Goal: Task Accomplishment & Management: Use online tool/utility

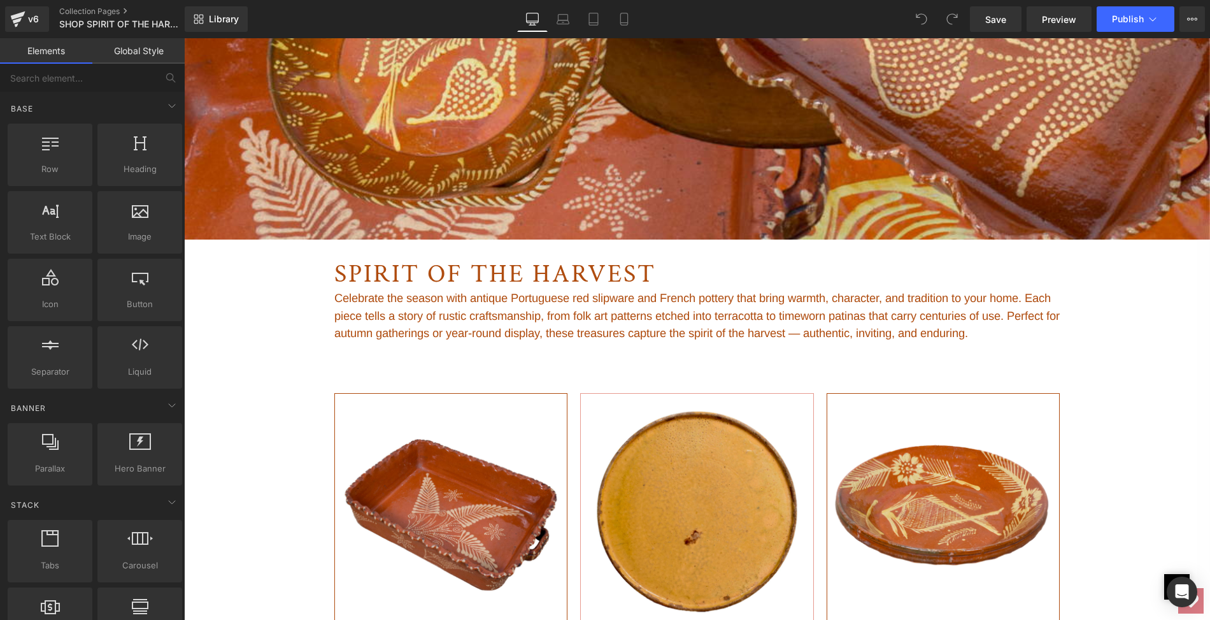
scroll to position [500, 0]
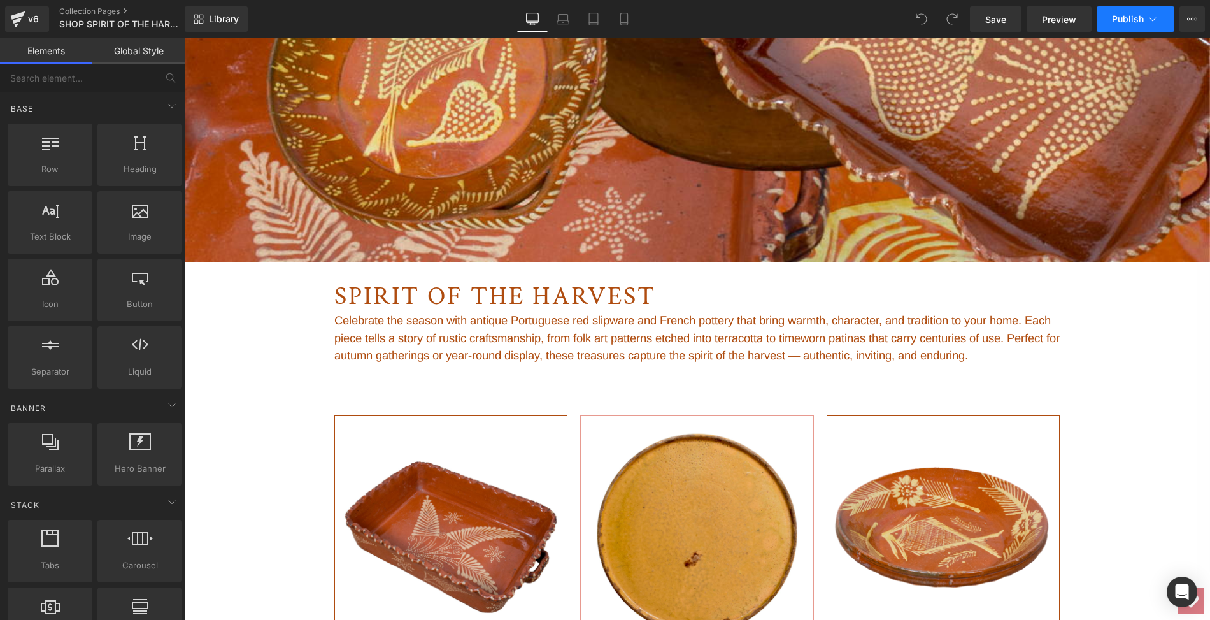
click at [1127, 18] on span "Publish" at bounding box center [1128, 19] width 32 height 10
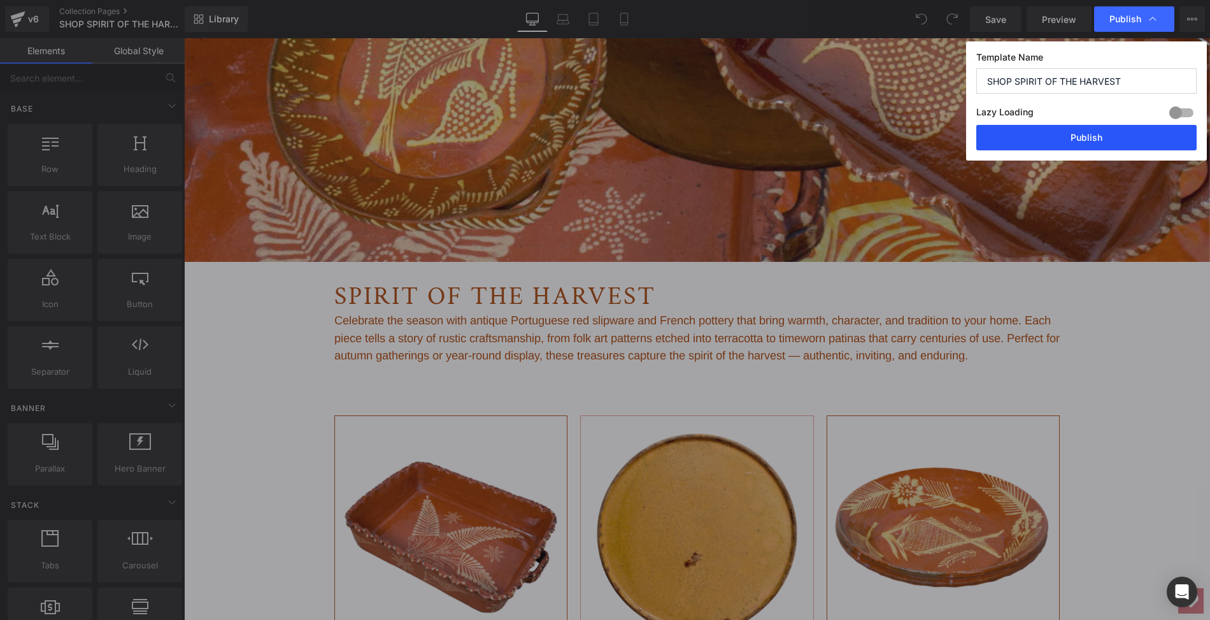
click at [1095, 139] on button "Publish" at bounding box center [1086, 137] width 220 height 25
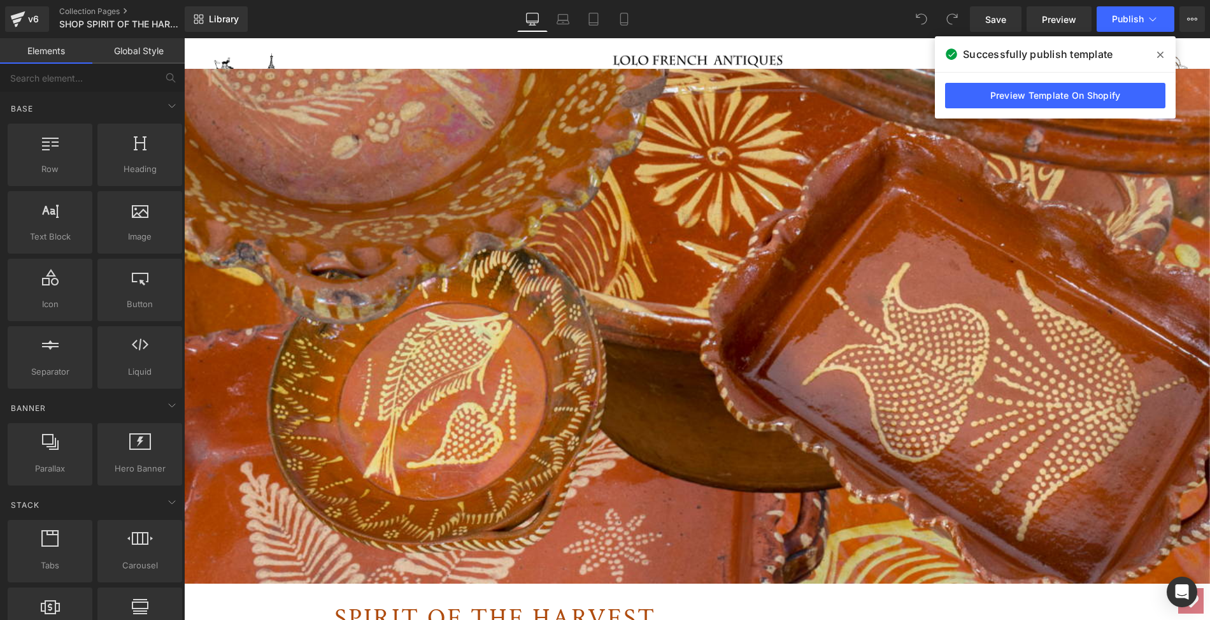
scroll to position [127, 0]
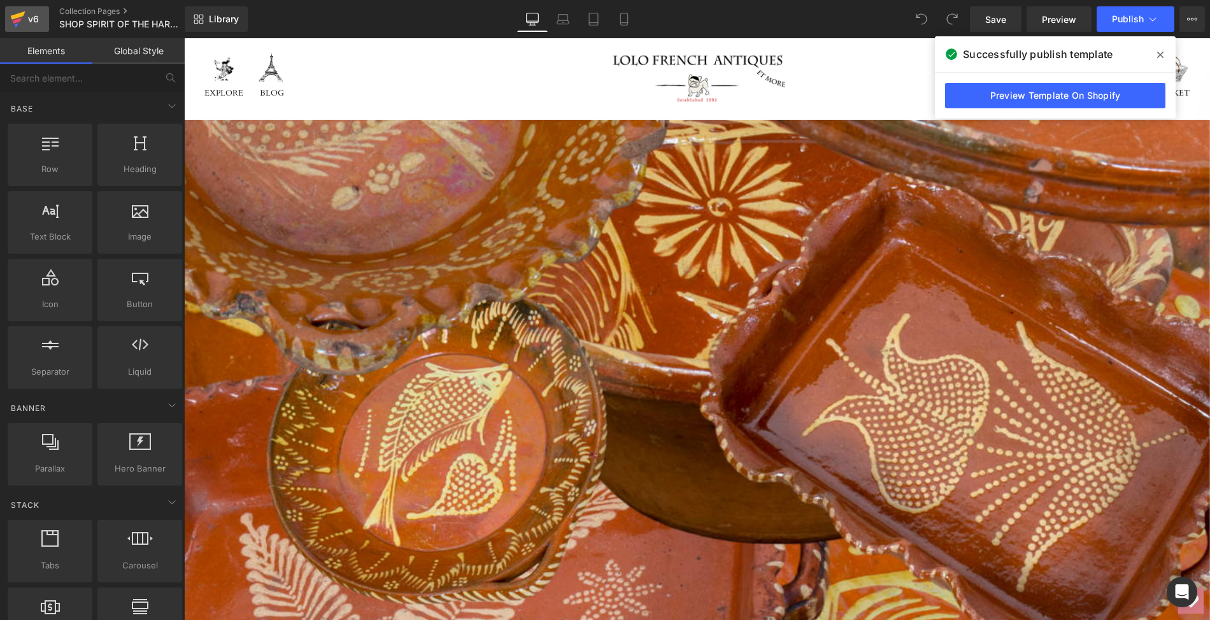
click at [18, 21] on icon at bounding box center [17, 21] width 9 height 6
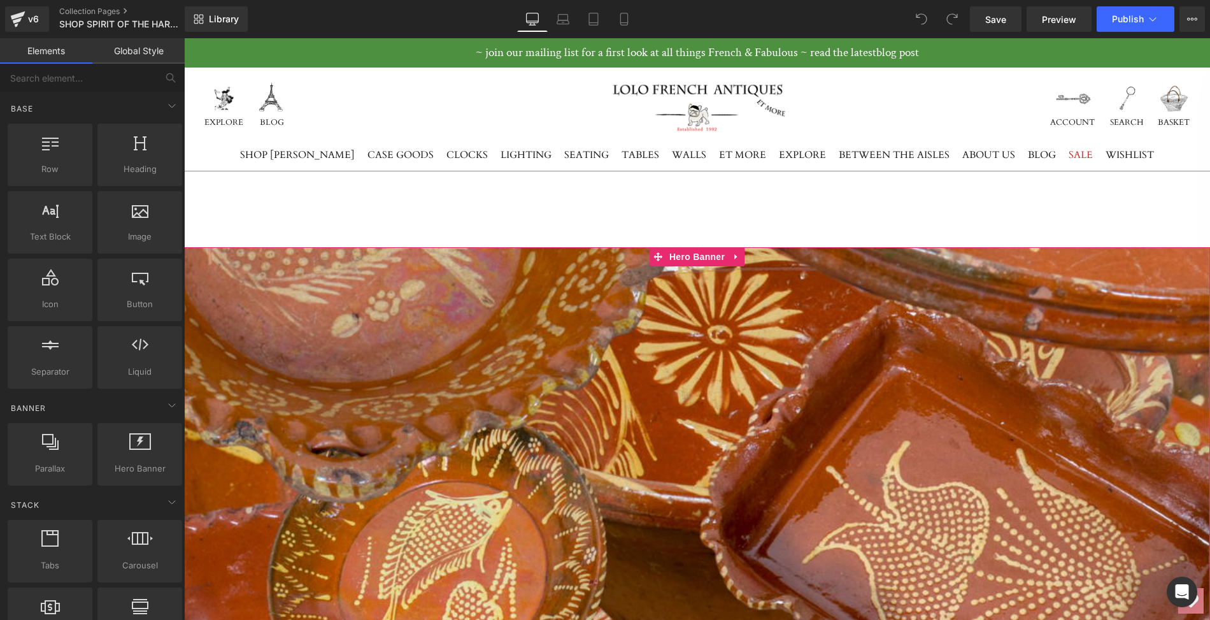
click at [450, 390] on div at bounding box center [697, 504] width 1026 height 514
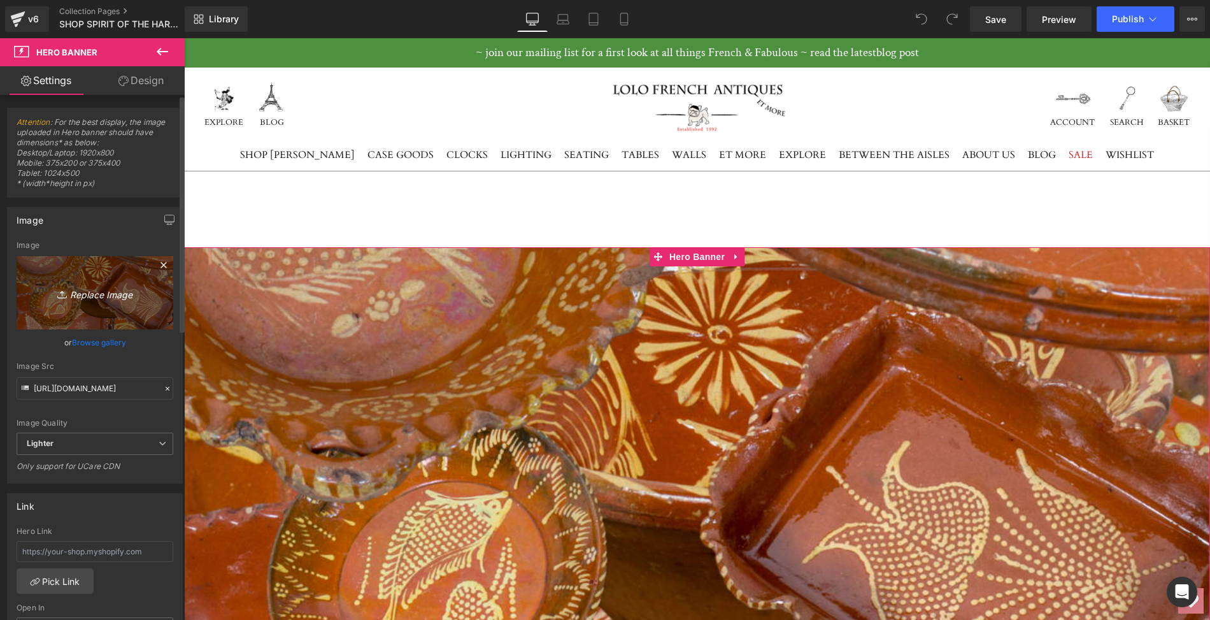
click at [129, 305] on link "Replace Image" at bounding box center [95, 292] width 157 height 73
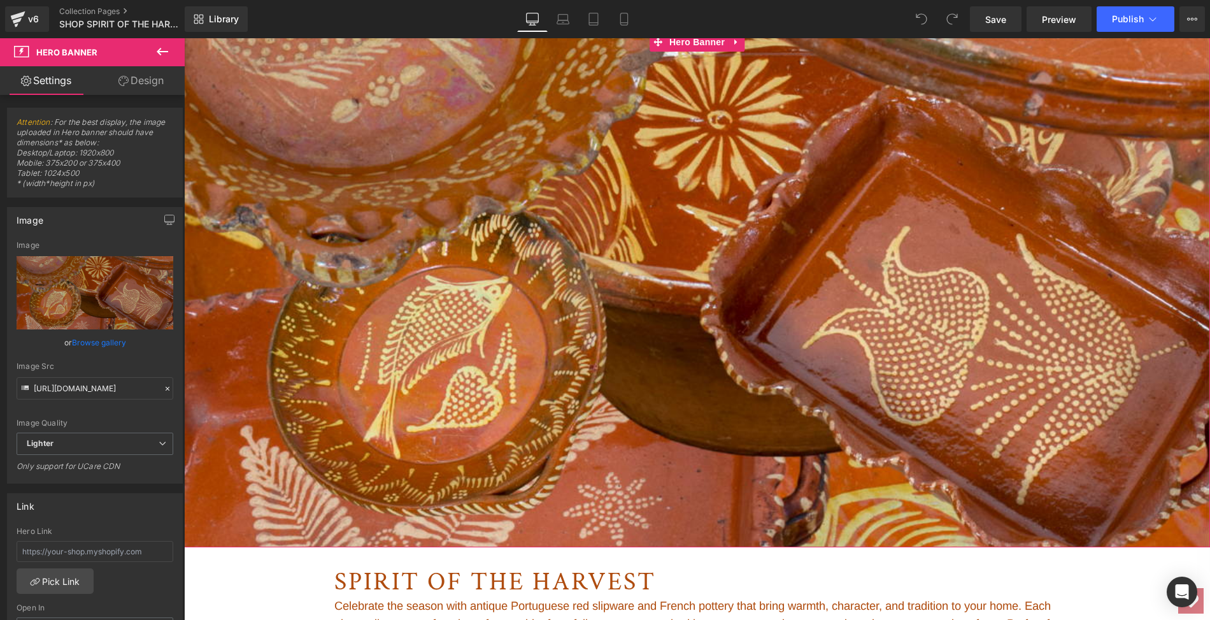
scroll to position [227, 0]
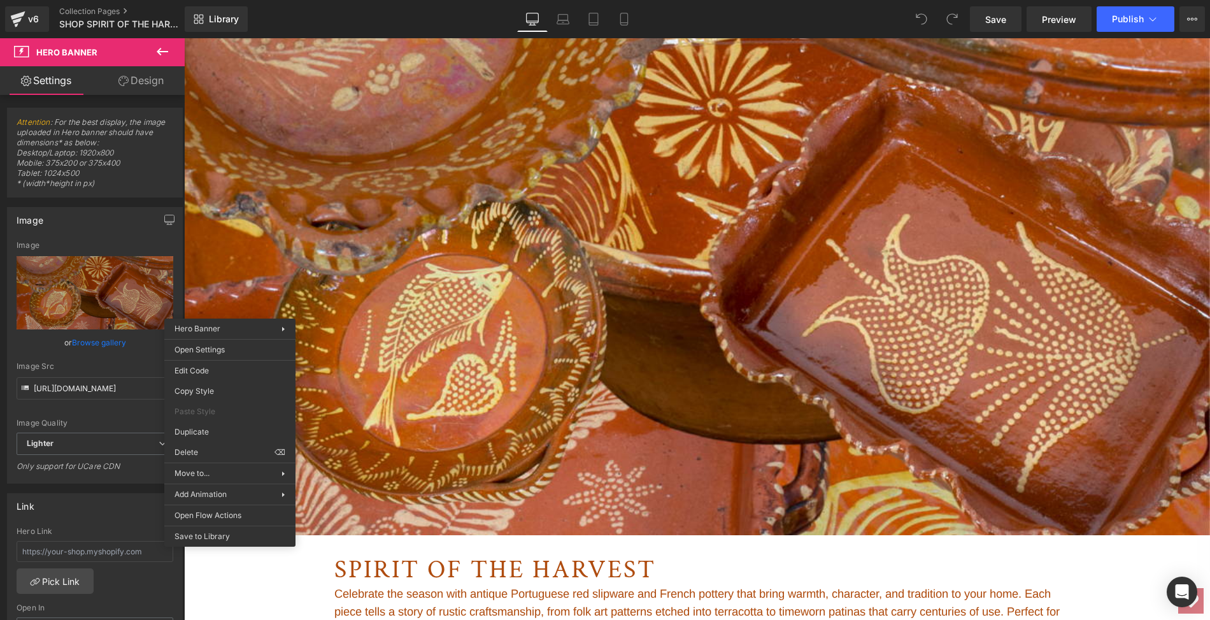
click at [249, 280] on div at bounding box center [697, 277] width 1026 height 514
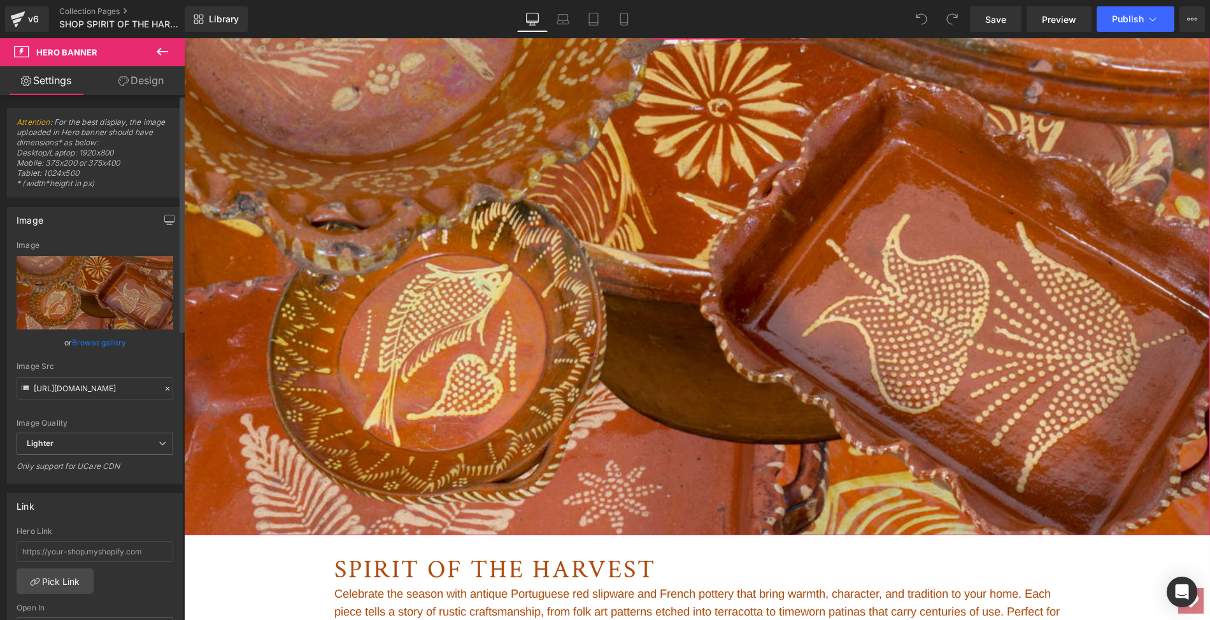
click at [117, 341] on link "Browse gallery" at bounding box center [99, 342] width 54 height 22
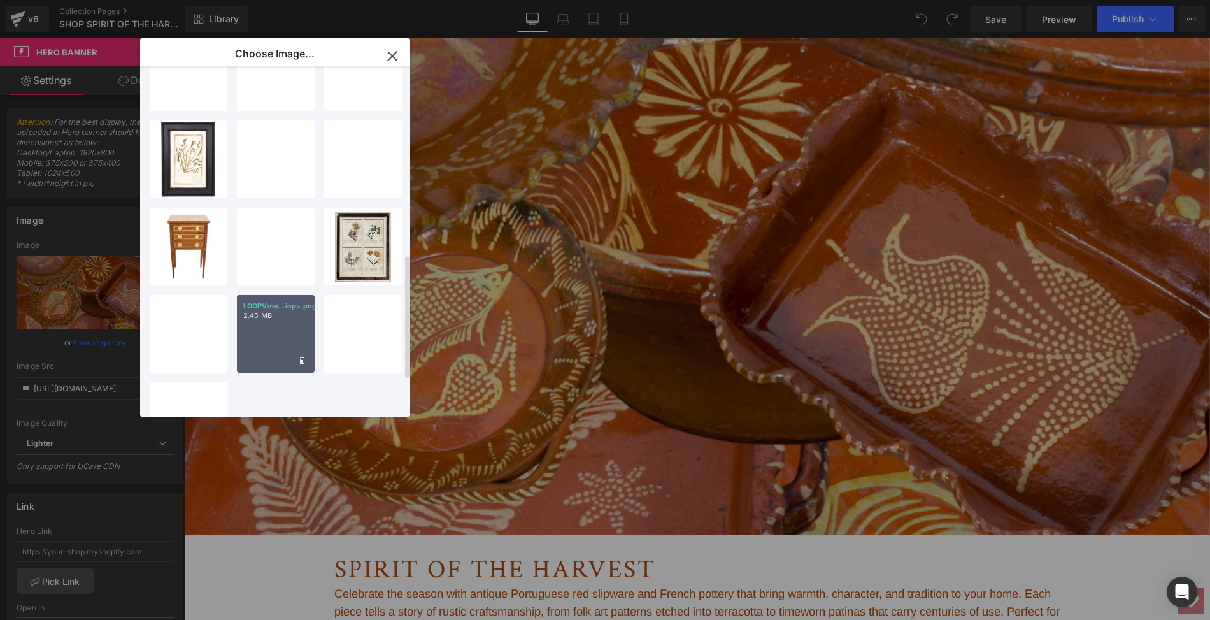
scroll to position [630, 0]
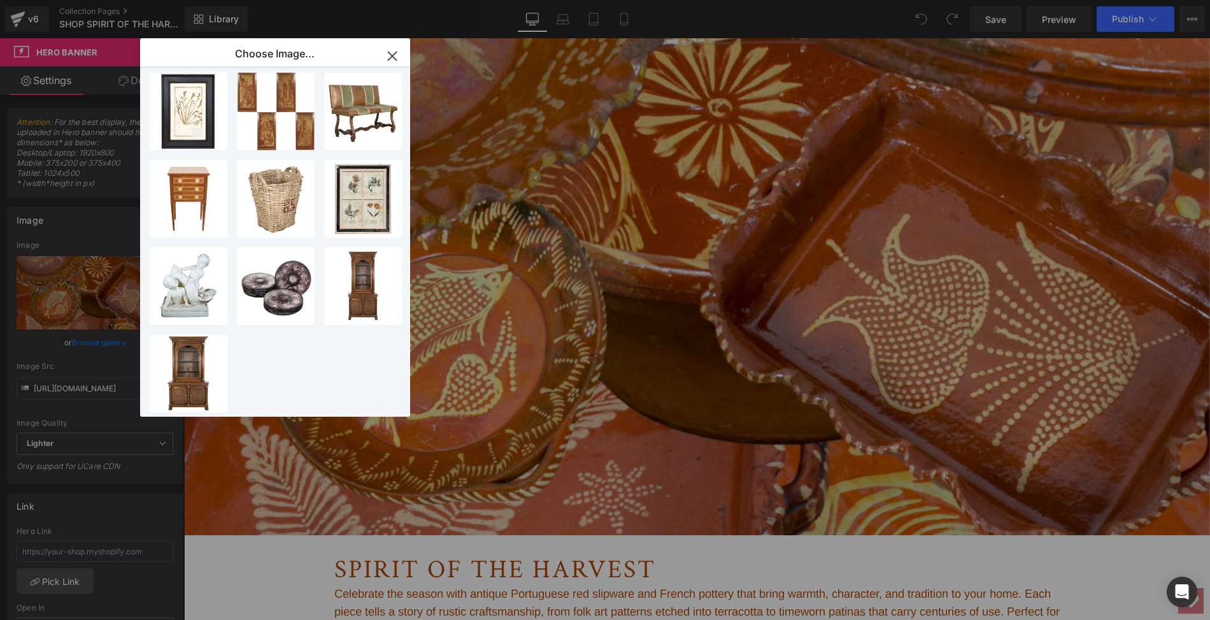
click at [391, 55] on icon "button" at bounding box center [392, 56] width 8 height 8
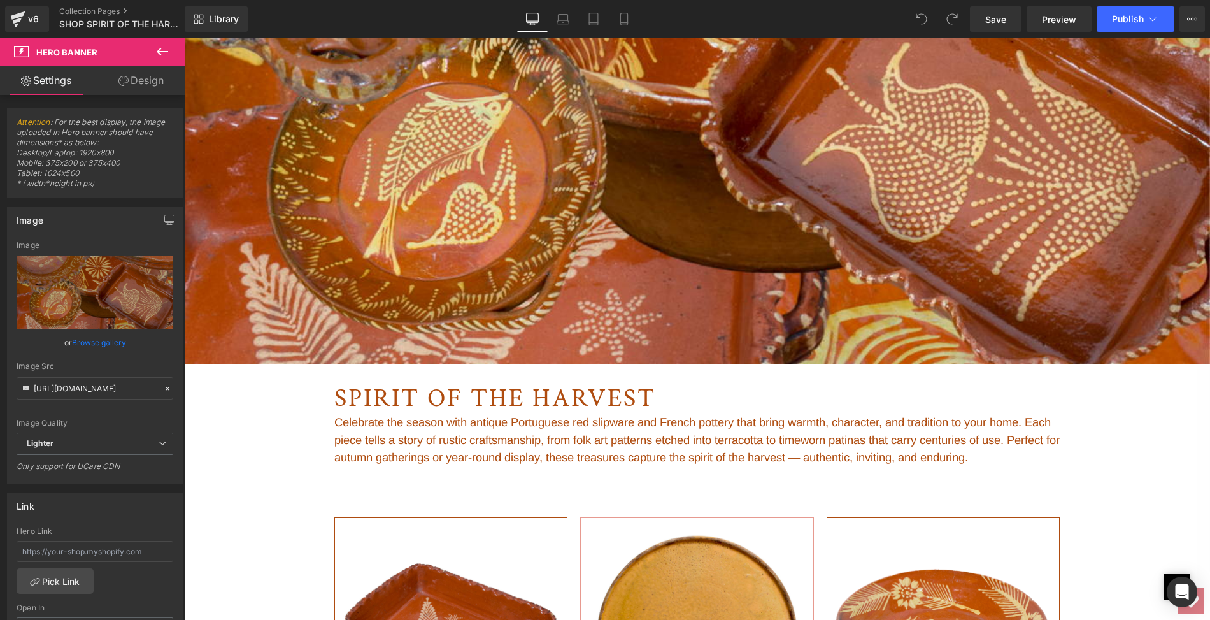
scroll to position [295, 0]
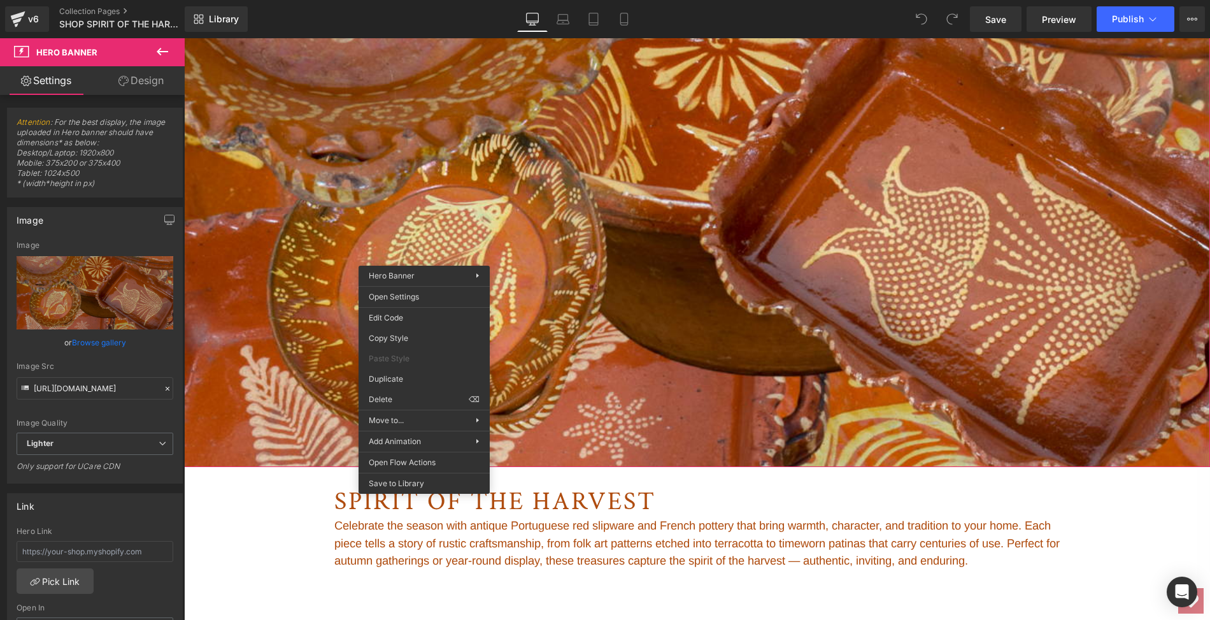
click at [557, 322] on div at bounding box center [697, 209] width 1026 height 514
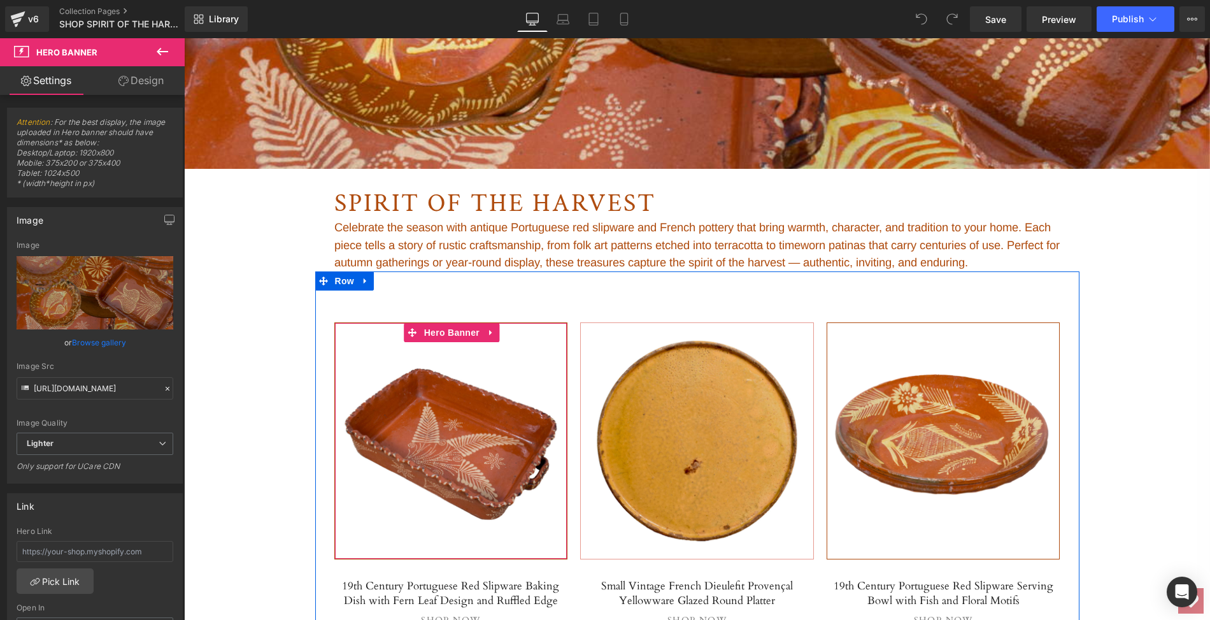
scroll to position [415, 0]
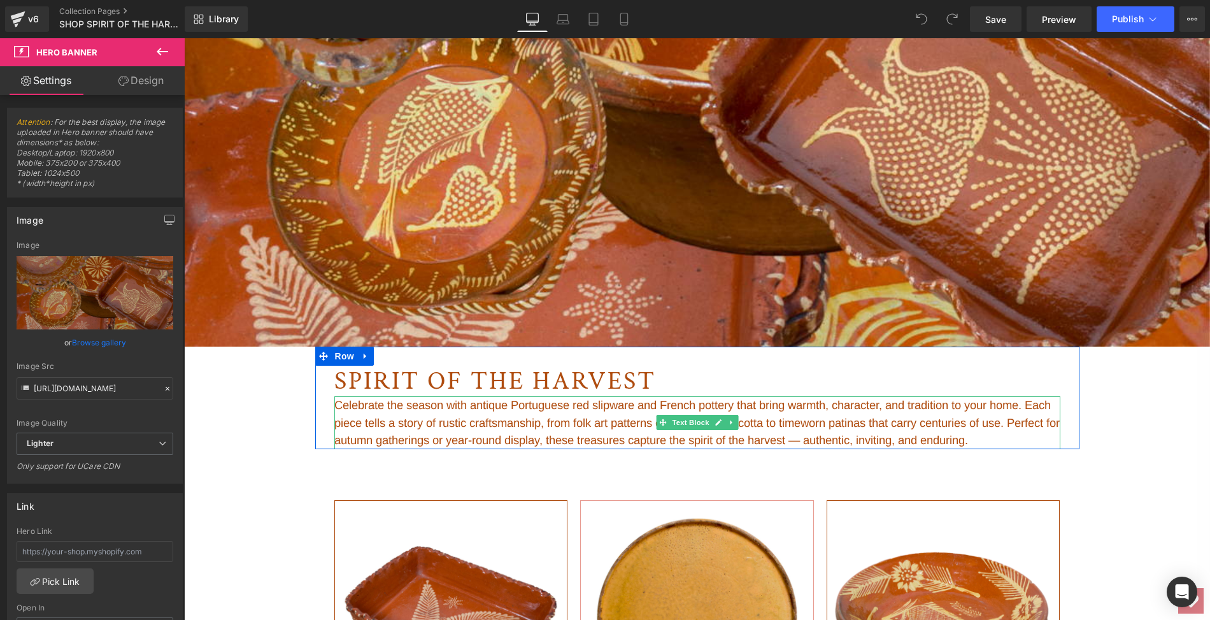
click at [338, 403] on span "Celebrate the season with antique Portuguese red slipware and French pottery th…" at bounding box center [696, 422] width 725 height 48
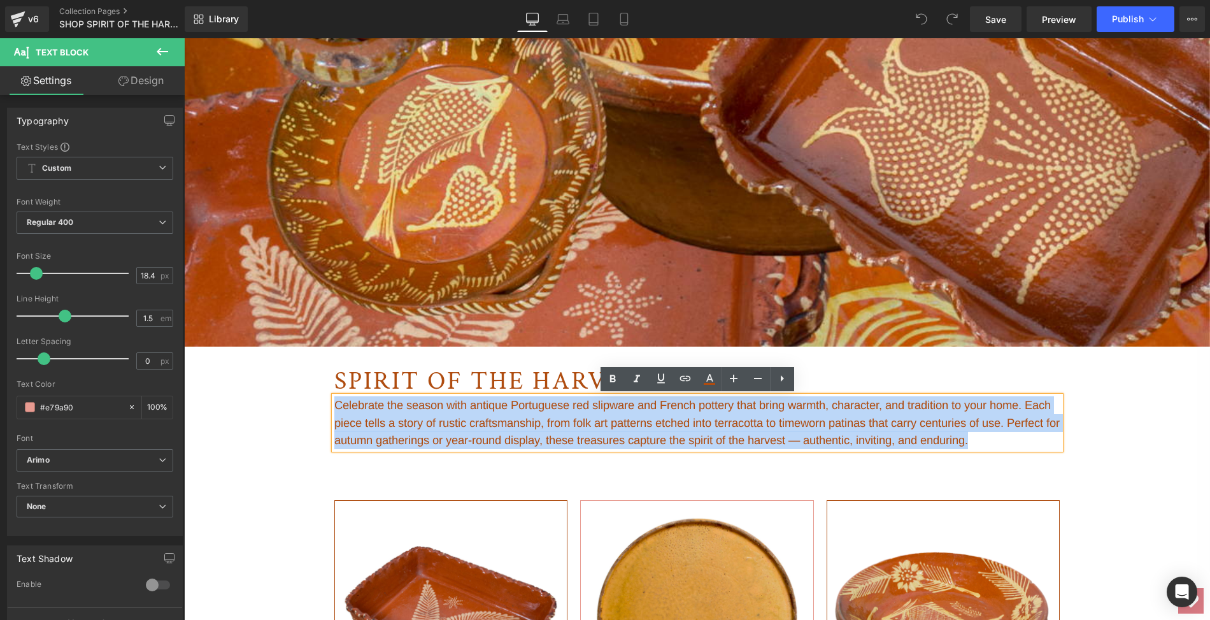
drag, startPoint x: 336, startPoint y: 403, endPoint x: 1048, endPoint y: 440, distance: 712.8
click at [1048, 440] on p "Celebrate the season with antique Portuguese red slipware and French pottery th…" at bounding box center [697, 422] width 726 height 53
click at [1042, 441] on p "Celebrate the season with antique Portuguese red slipware and French pottery th…" at bounding box center [697, 422] width 726 height 53
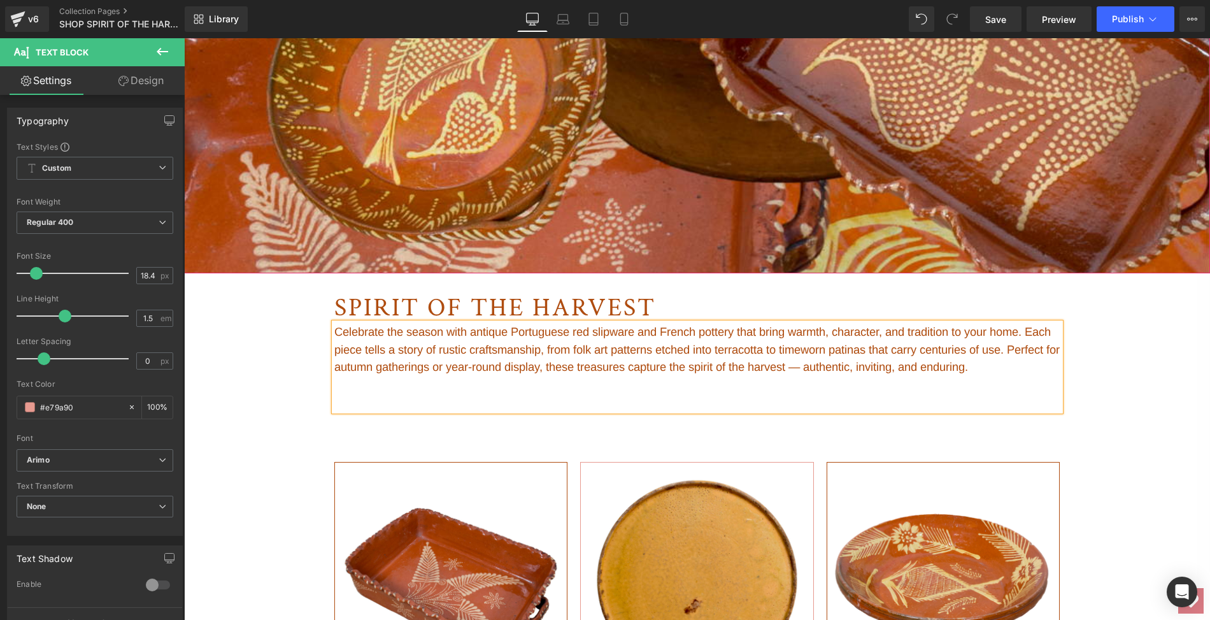
scroll to position [555, 0]
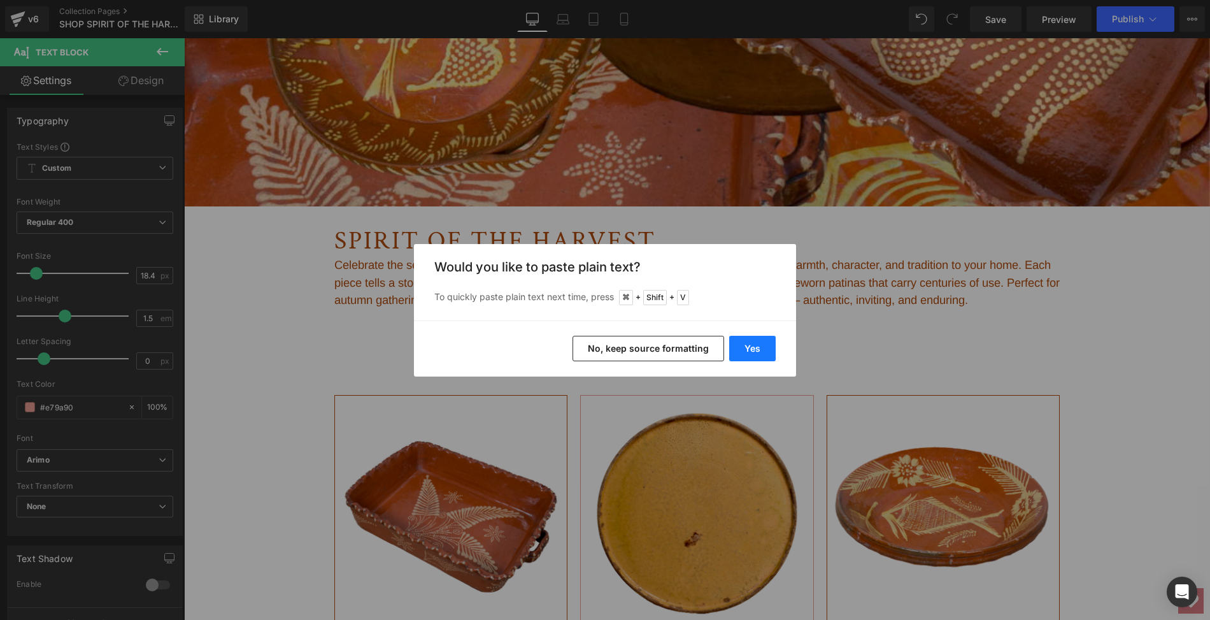
click at [759, 345] on button "Yes" at bounding box center [752, 348] width 46 height 25
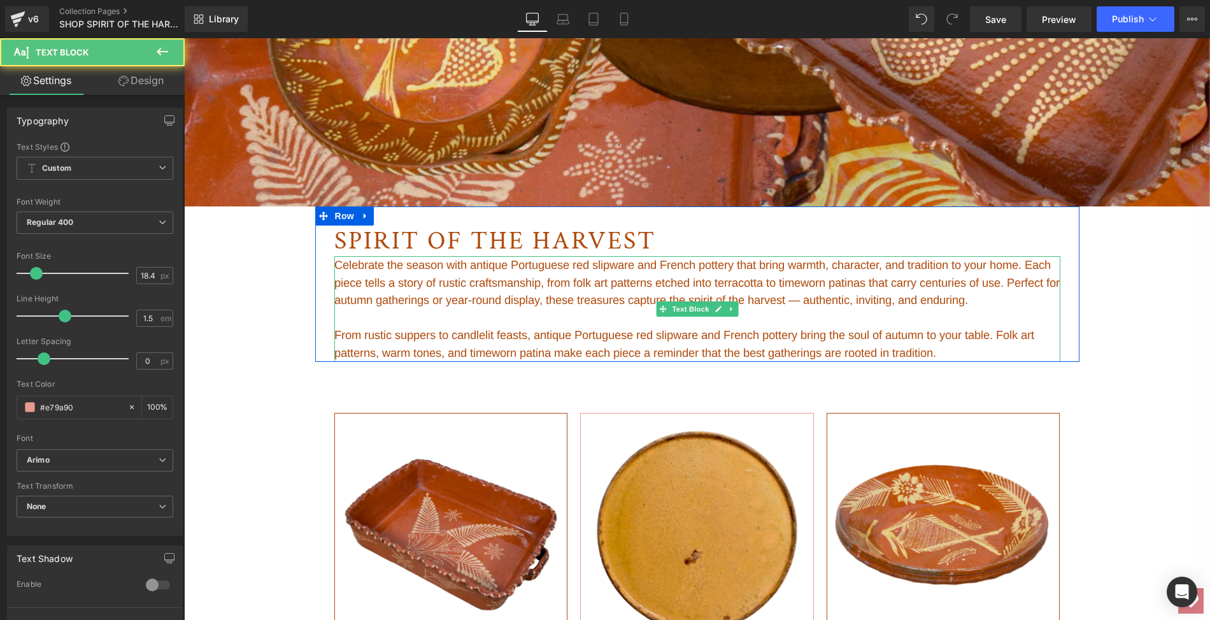
click at [794, 267] on span "Celebrate the season with antique Portuguese red slipware and French pottery th…" at bounding box center [696, 282] width 725 height 48
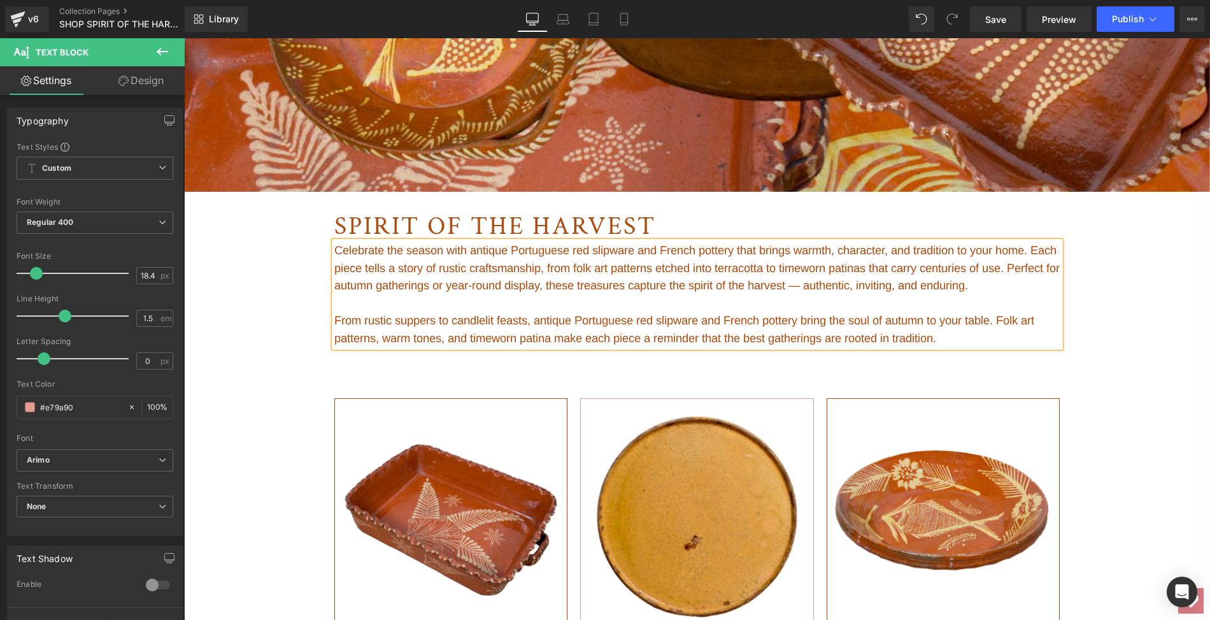
scroll to position [570, 0]
click at [532, 285] on span "Celebrate the season with antique Portuguese red slipware and French pottery th…" at bounding box center [696, 267] width 725 height 48
drag, startPoint x: 753, startPoint y: 285, endPoint x: 853, endPoint y: 289, distance: 99.4
click at [853, 289] on span "Celebrate the season with antique Portuguese red slipware and French pottery th…" at bounding box center [696, 267] width 725 height 48
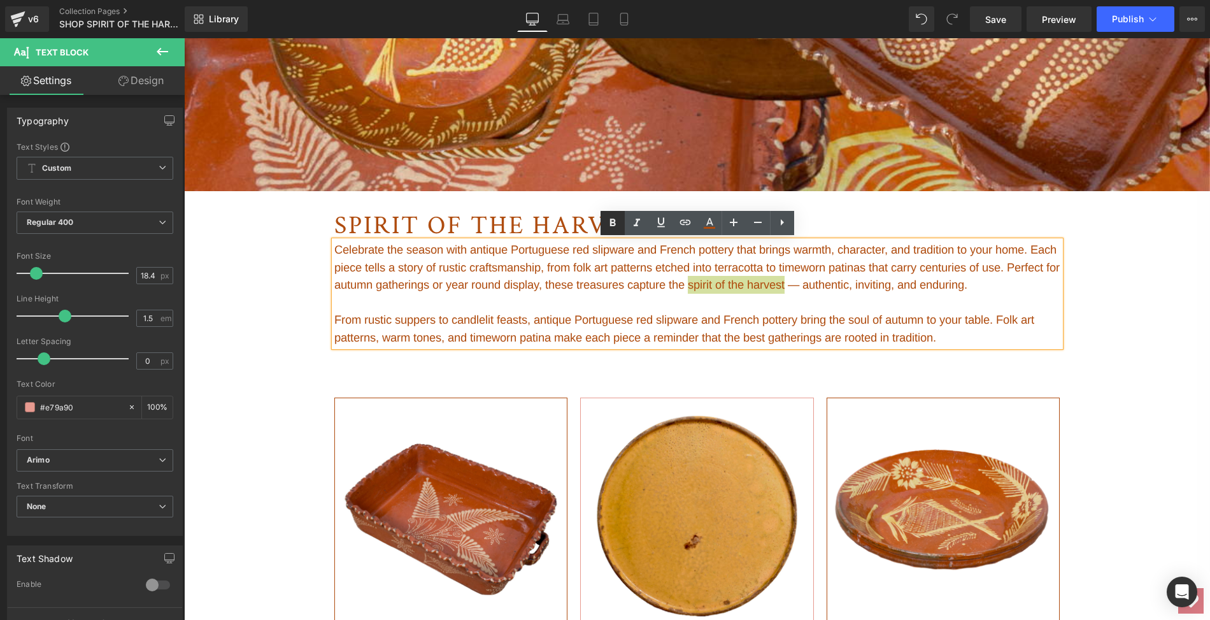
click at [614, 221] on icon at bounding box center [612, 223] width 6 height 8
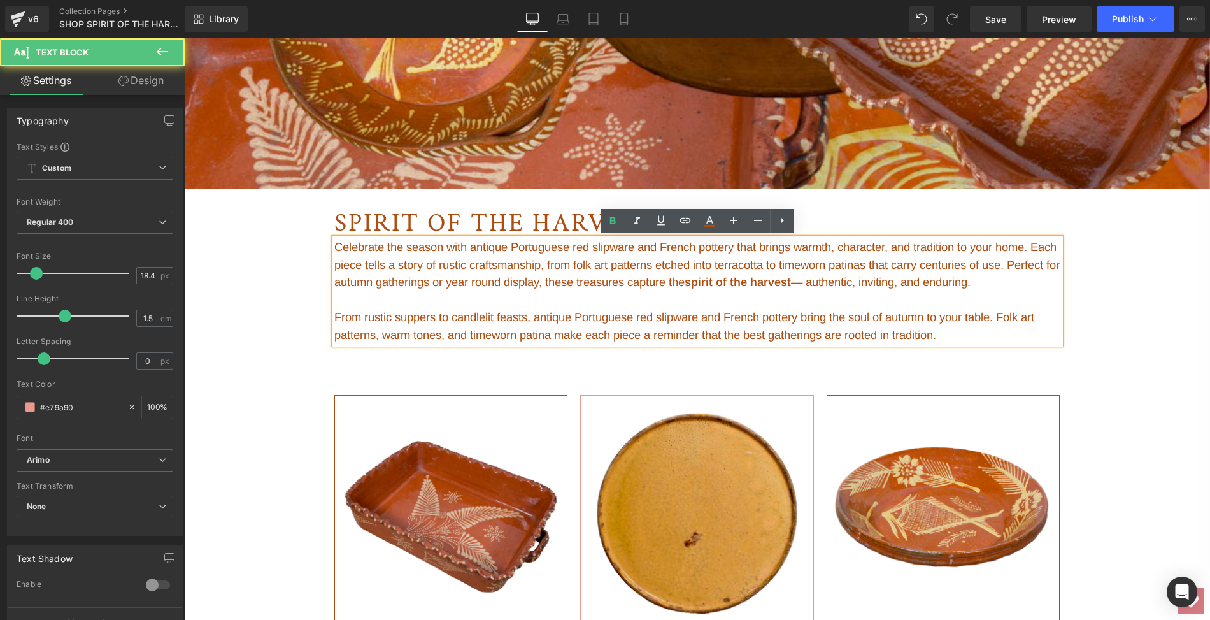
click at [578, 266] on span "Celebrate the season with antique Portuguese red slipware and French pottery th…" at bounding box center [696, 264] width 725 height 48
click at [581, 262] on span "Celebrate the season with antique Portuguese red slipware and French pottery th…" at bounding box center [696, 264] width 725 height 48
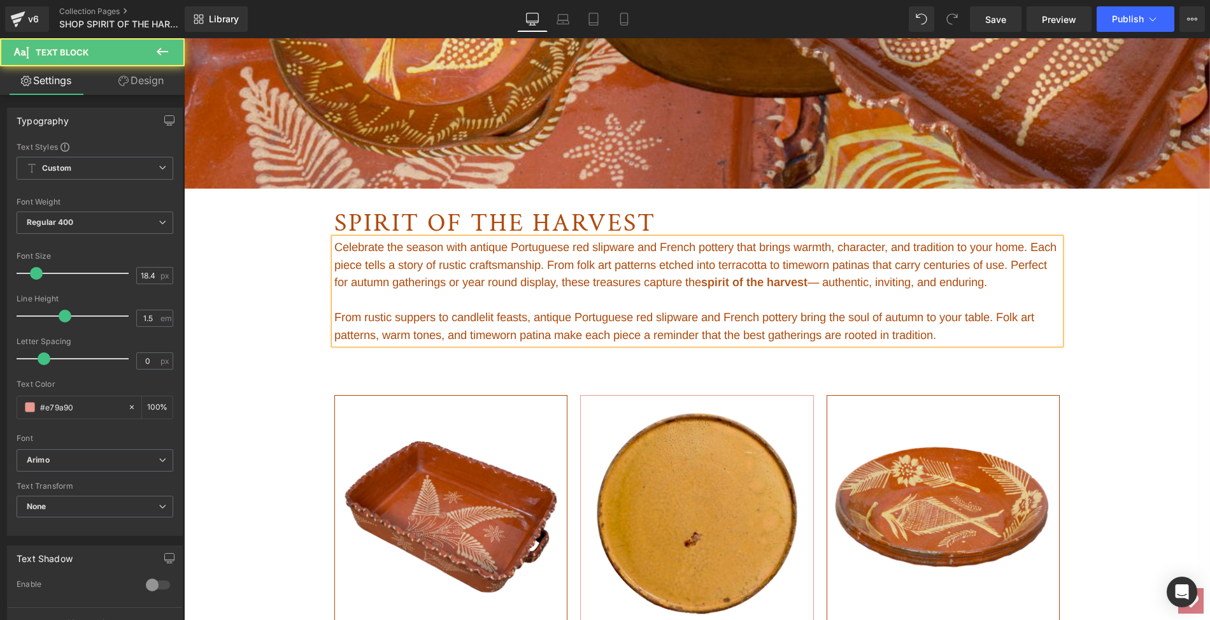
click at [613, 264] on span "Celebrate the season with antique Portuguese red slipware and French pottery th…" at bounding box center [695, 264] width 722 height 48
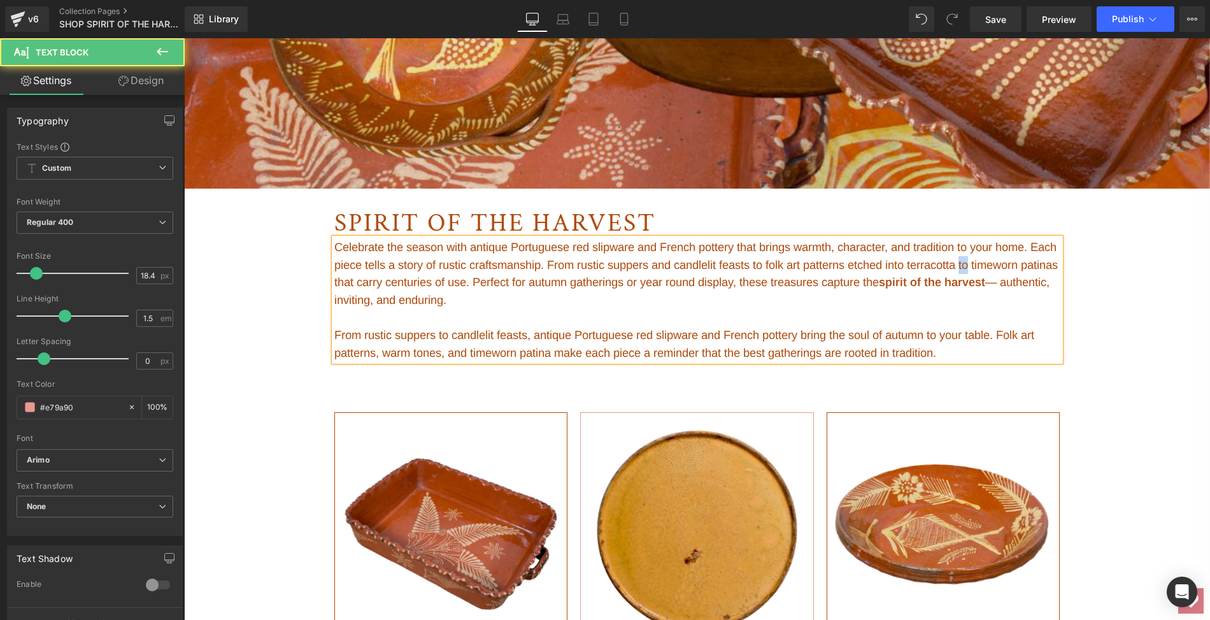
drag, startPoint x: 1001, startPoint y: 265, endPoint x: 1012, endPoint y: 265, distance: 11.5
click at [1012, 265] on p "Celebrate the season with antique Portuguese red slipware and French pottery th…" at bounding box center [697, 273] width 726 height 70
click at [587, 263] on span "Celebrate the season with antique Portuguese red slipware and French pottery th…" at bounding box center [695, 273] width 722 height 66
click at [581, 266] on span "Celebrate the season with antique Portuguese red slipware and French pottery th…" at bounding box center [695, 273] width 722 height 66
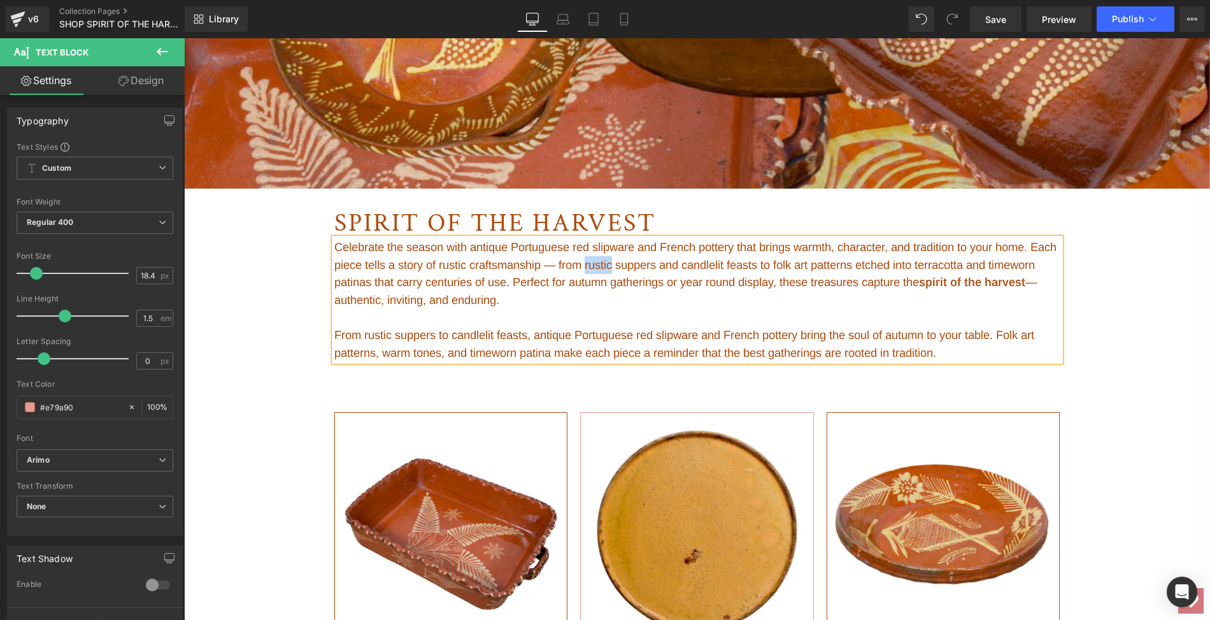
drag, startPoint x: 648, startPoint y: 266, endPoint x: 620, endPoint y: 266, distance: 28.0
click at [620, 266] on span "Celebrate the season with antique Portuguese red slipware and French pottery th…" at bounding box center [695, 273] width 722 height 66
click at [563, 298] on p "Celebrate the season with antique Portuguese red slipware and French pottery th…" at bounding box center [697, 273] width 726 height 70
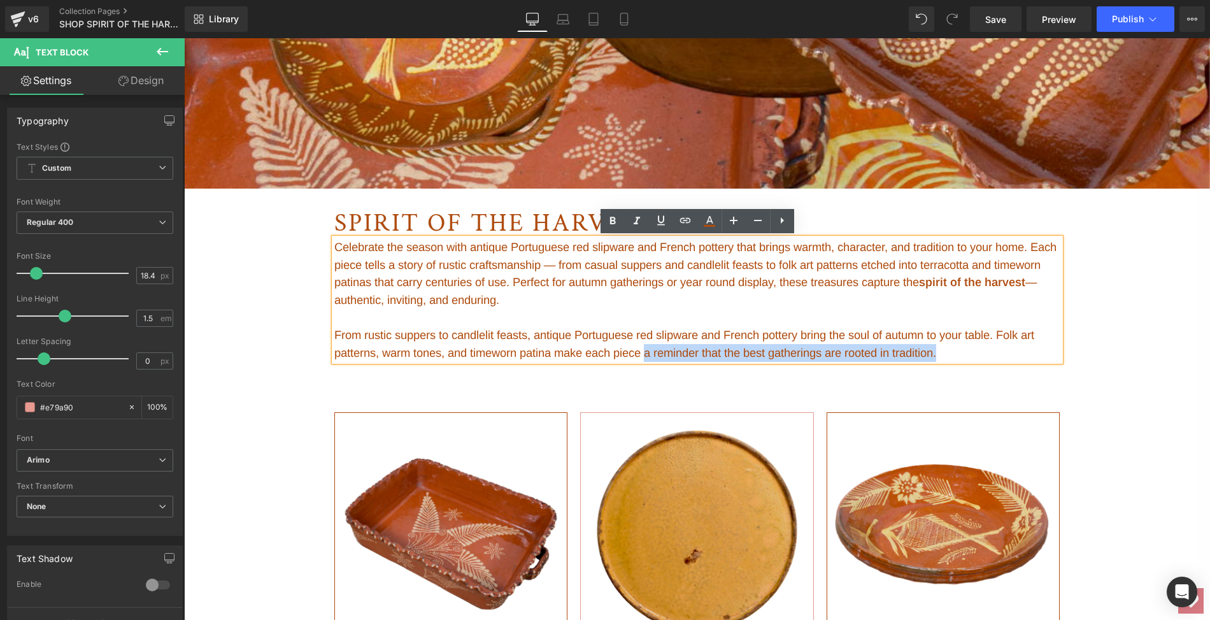
drag, startPoint x: 649, startPoint y: 352, endPoint x: 952, endPoint y: 360, distance: 302.5
click at [952, 360] on p "From rustic suppers to candlelit feasts, antique Portuguese red slipware and Fr…" at bounding box center [697, 343] width 726 height 35
copy span "a reminder that the best gatherings are rooted in tradition."
click at [921, 281] on span "Celebrate the season with antique Portuguese red slipware and French pottery th…" at bounding box center [695, 273] width 722 height 66
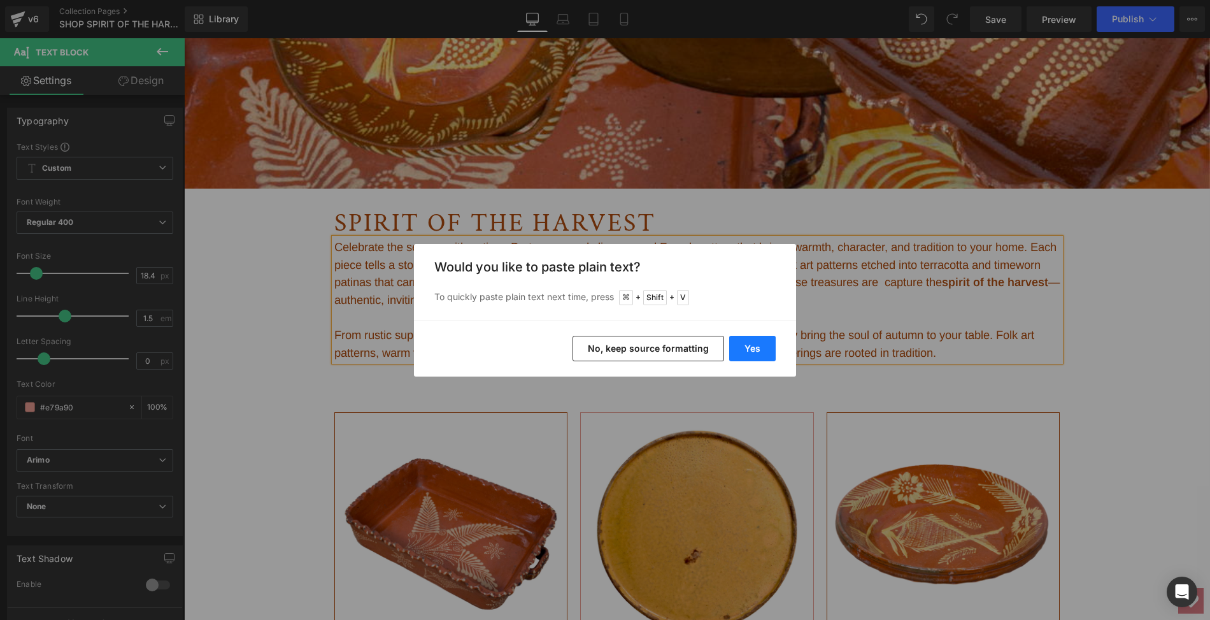
click at [744, 345] on button "Yes" at bounding box center [752, 348] width 46 height 25
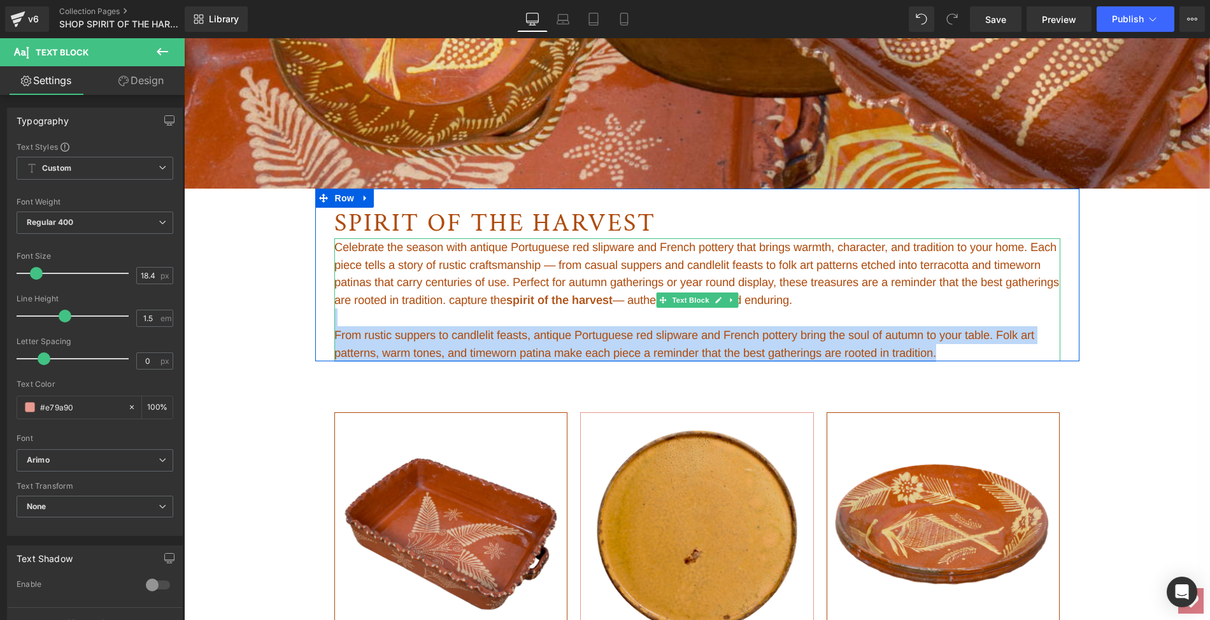
drag, startPoint x: 957, startPoint y: 357, endPoint x: 343, endPoint y: 311, distance: 615.4
click at [343, 311] on div "Celebrate the season with antique Portuguese red slipware and French pottery th…" at bounding box center [697, 299] width 726 height 123
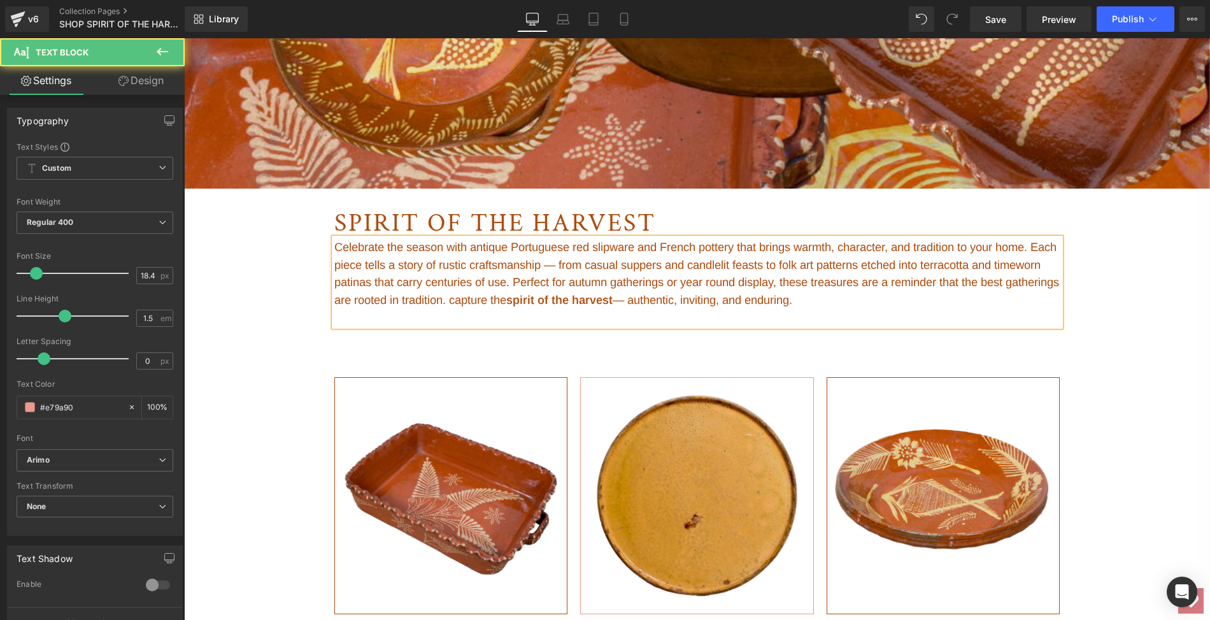
click at [743, 245] on span "Celebrate the season with antique Portuguese red slipware and French pottery th…" at bounding box center [696, 273] width 725 height 66
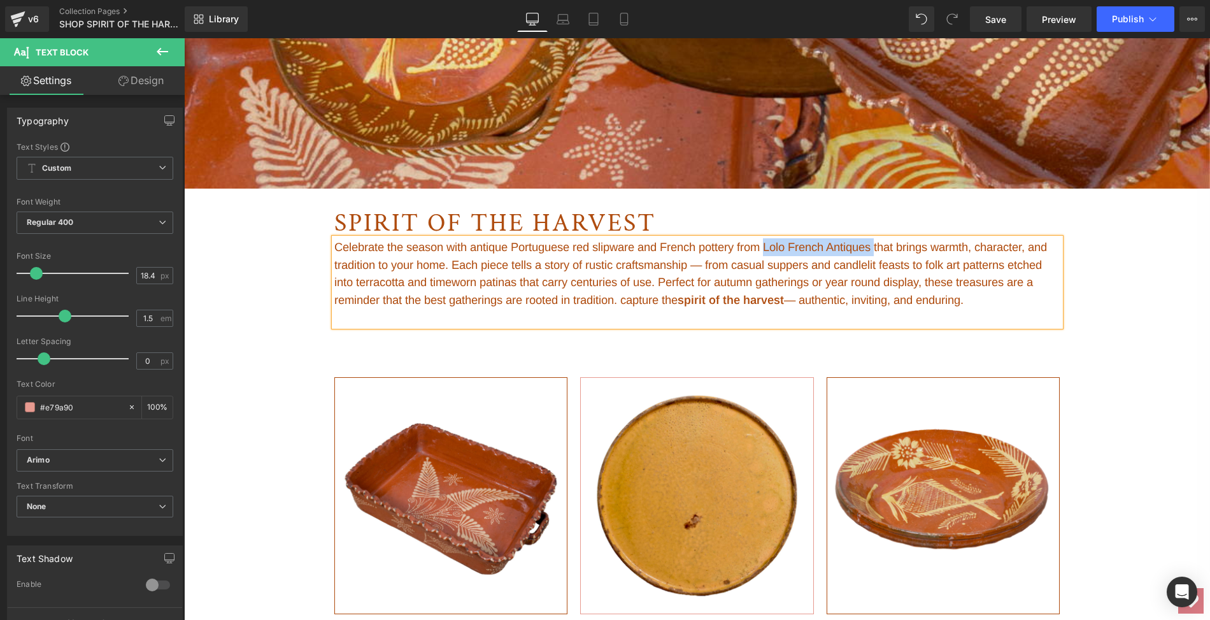
drag, startPoint x: 773, startPoint y: 246, endPoint x: 884, endPoint y: 250, distance: 111.5
click at [884, 250] on span "Celebrate the season with antique Portuguese red slipware and French pottery fr…" at bounding box center [690, 273] width 712 height 66
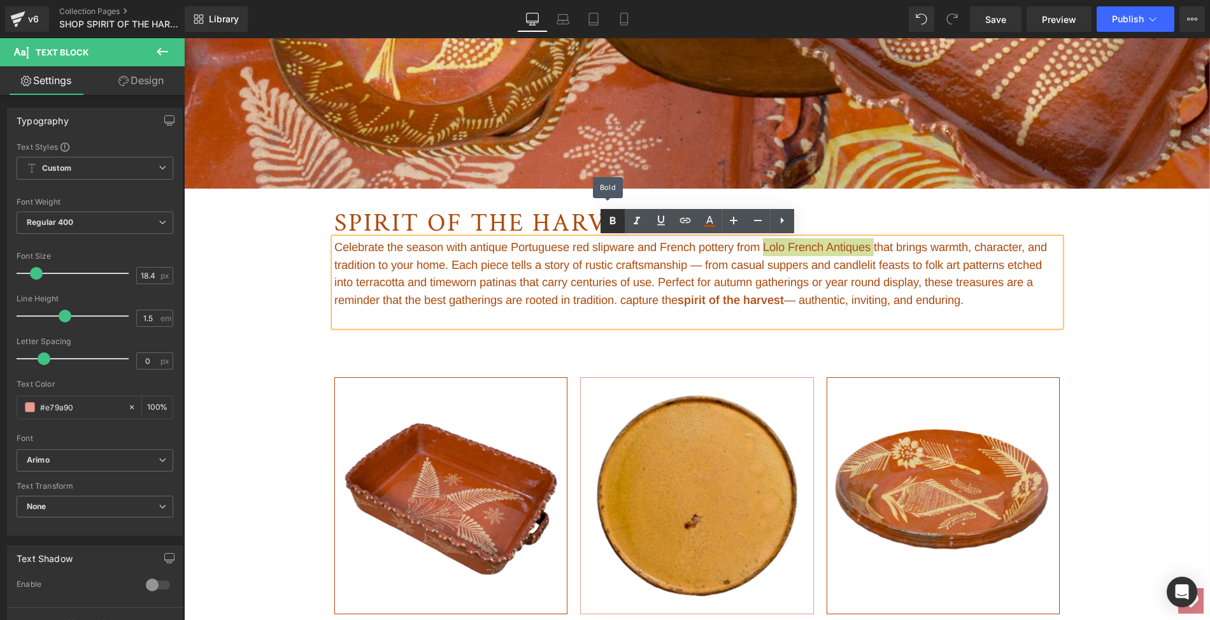
click at [614, 225] on icon at bounding box center [612, 220] width 15 height 15
drag, startPoint x: 1031, startPoint y: 303, endPoint x: 325, endPoint y: 250, distance: 707.4
click at [325, 250] on div "SPIRIT OF THE HARVEST Heading Celebrate the season with antique Portuguese red …" at bounding box center [697, 257] width 745 height 138
copy span "Celebrate the season with antique Portuguese red slipware and French pottery fr…"
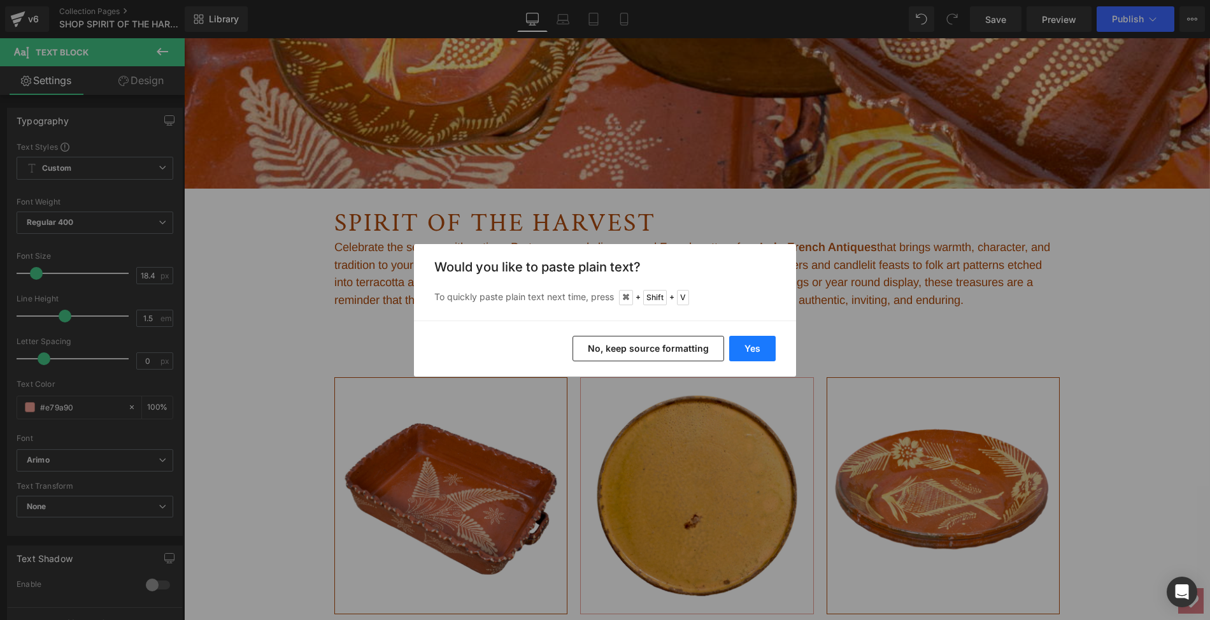
click at [752, 344] on button "Yes" at bounding box center [752, 348] width 46 height 25
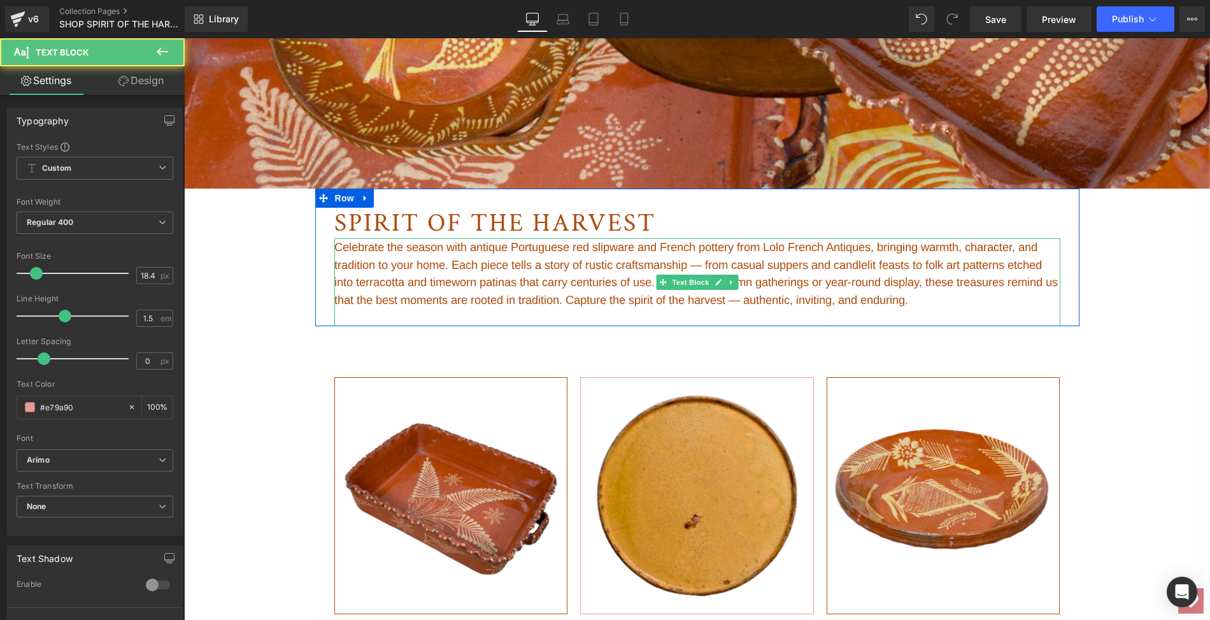
click at [631, 299] on font "Celebrate the season with antique Portuguese red slipware and French pottery fr…" at bounding box center [695, 273] width 723 height 66
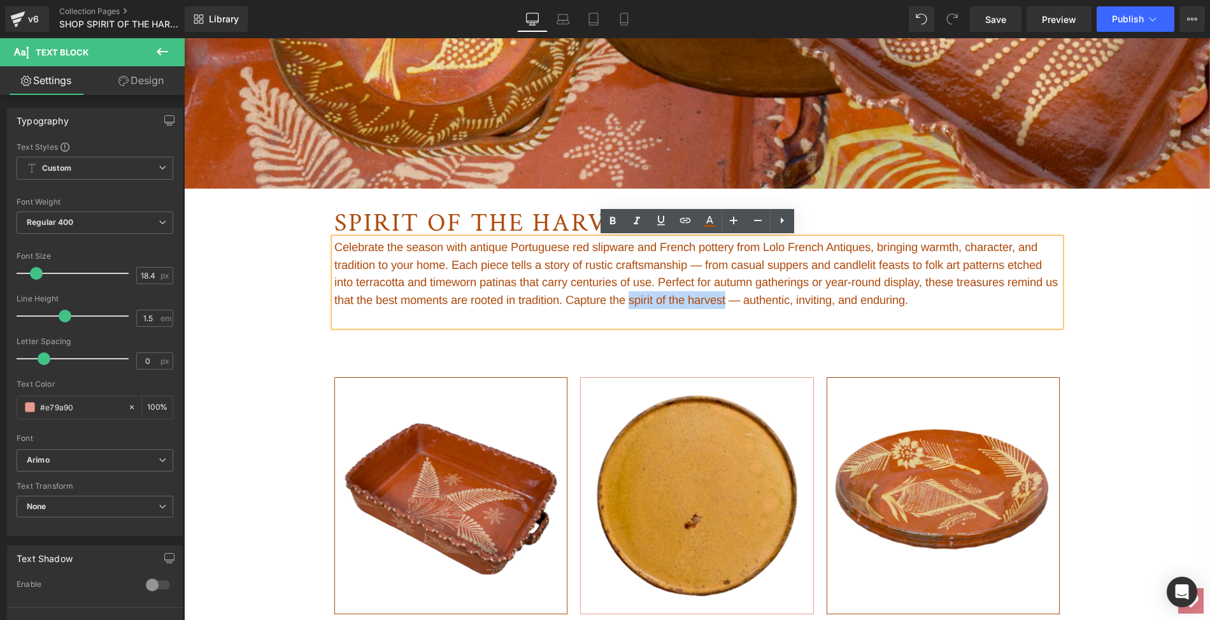
drag, startPoint x: 649, startPoint y: 299, endPoint x: 751, endPoint y: 298, distance: 101.2
click at [751, 298] on font "Celebrate the season with antique Portuguese red slipware and French pottery fr…" at bounding box center [695, 273] width 723 height 66
click at [618, 218] on icon at bounding box center [612, 220] width 15 height 15
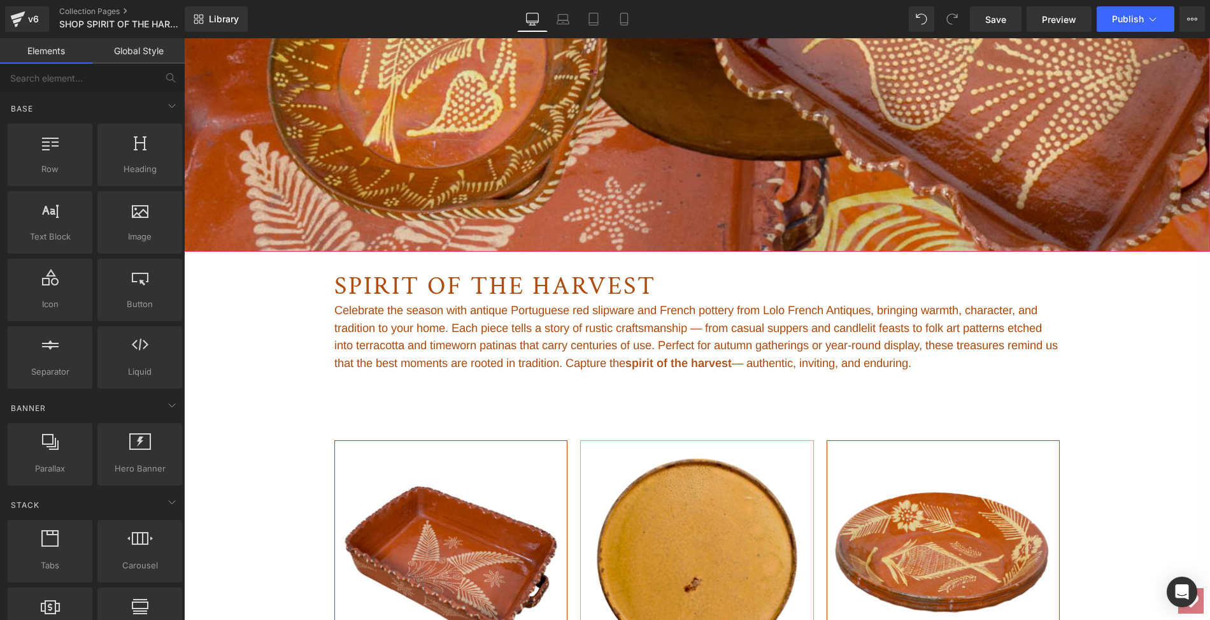
scroll to position [542, 0]
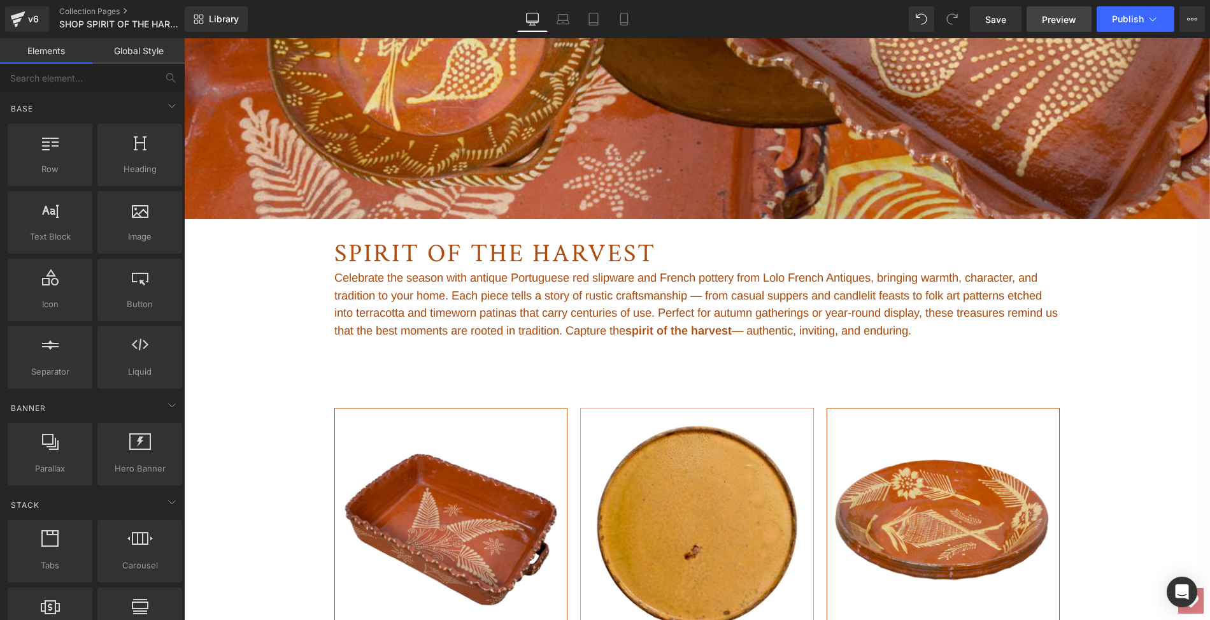
click at [1065, 17] on span "Preview" at bounding box center [1059, 19] width 34 height 13
click at [1124, 16] on span "Publish" at bounding box center [1128, 19] width 32 height 10
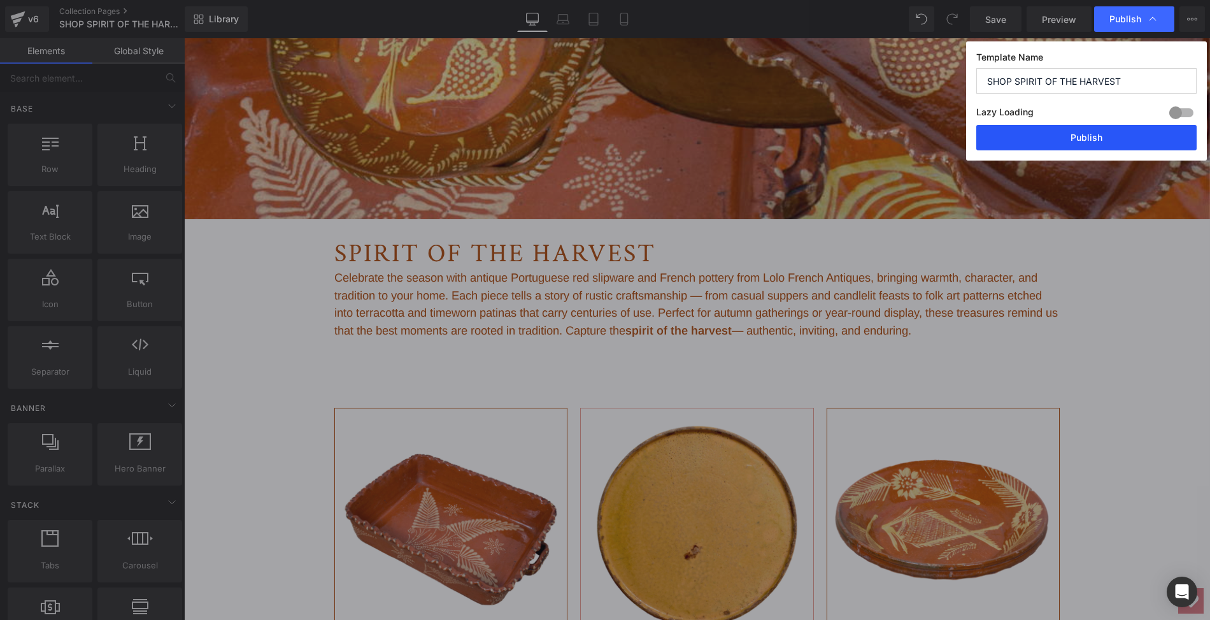
click at [1096, 132] on button "Publish" at bounding box center [1086, 137] width 220 height 25
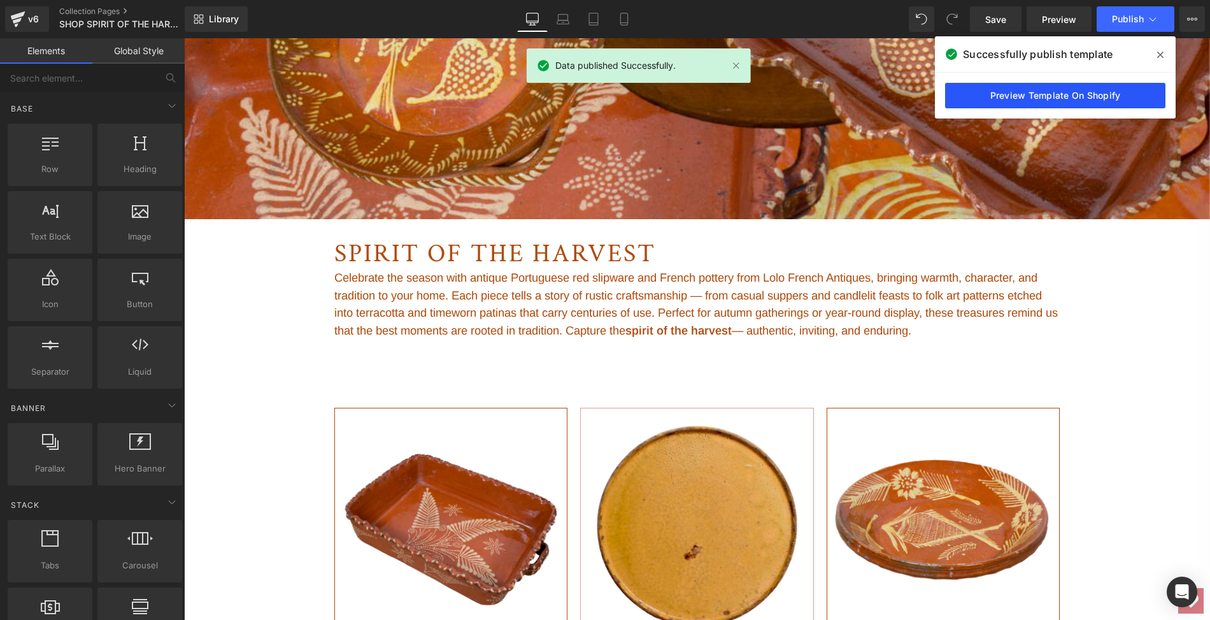
click at [1045, 99] on link "Preview Template On Shopify" at bounding box center [1055, 95] width 220 height 25
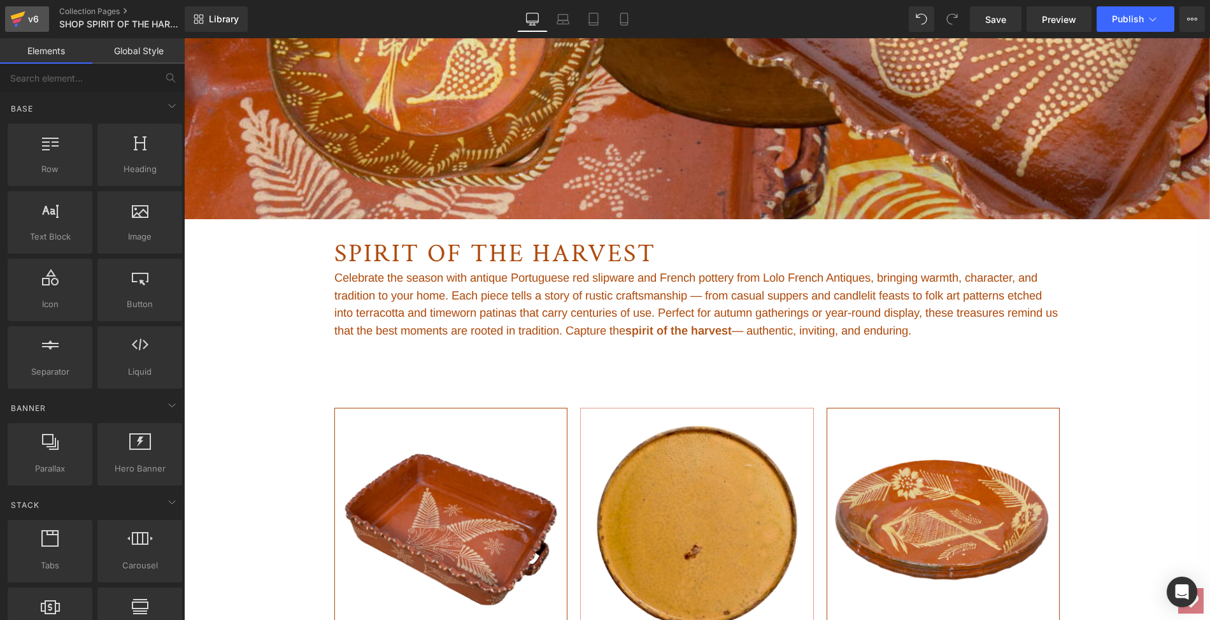
click at [18, 17] on icon at bounding box center [18, 15] width 15 height 8
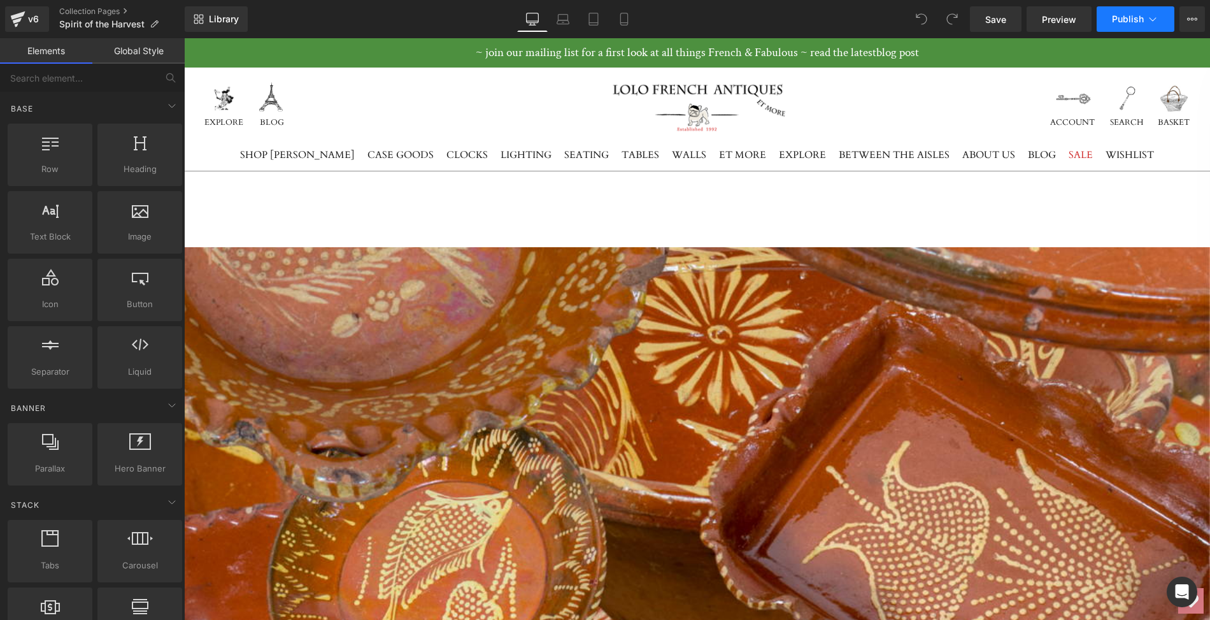
click at [1130, 19] on span "Publish" at bounding box center [1128, 19] width 32 height 10
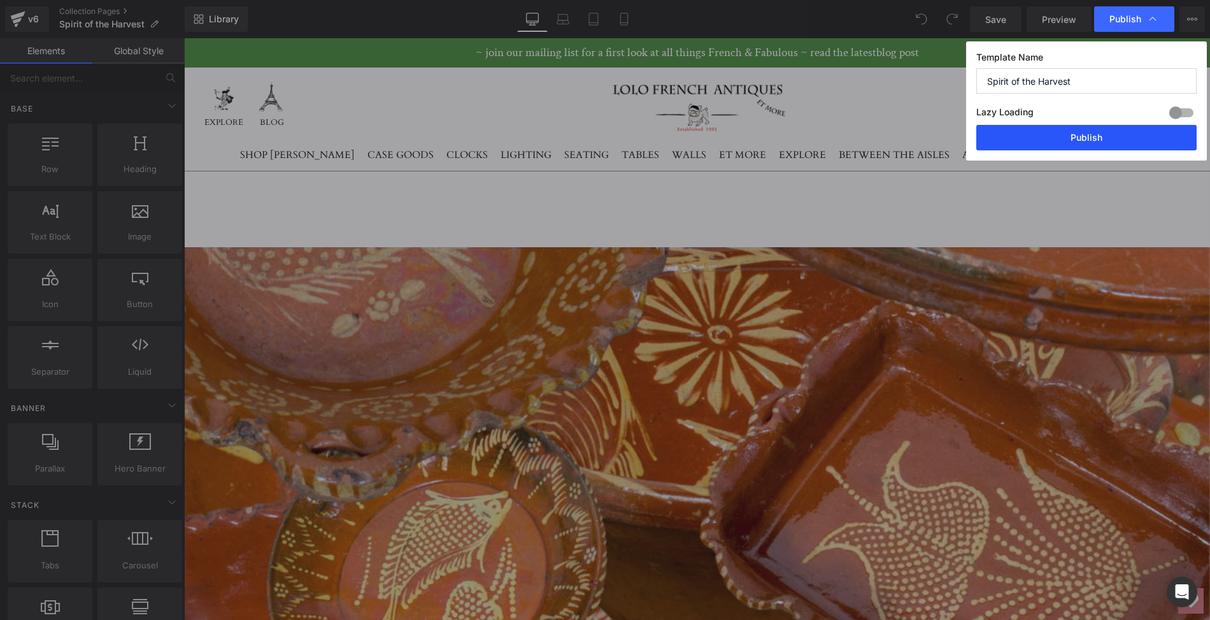
click at [1099, 138] on button "Publish" at bounding box center [1086, 137] width 220 height 25
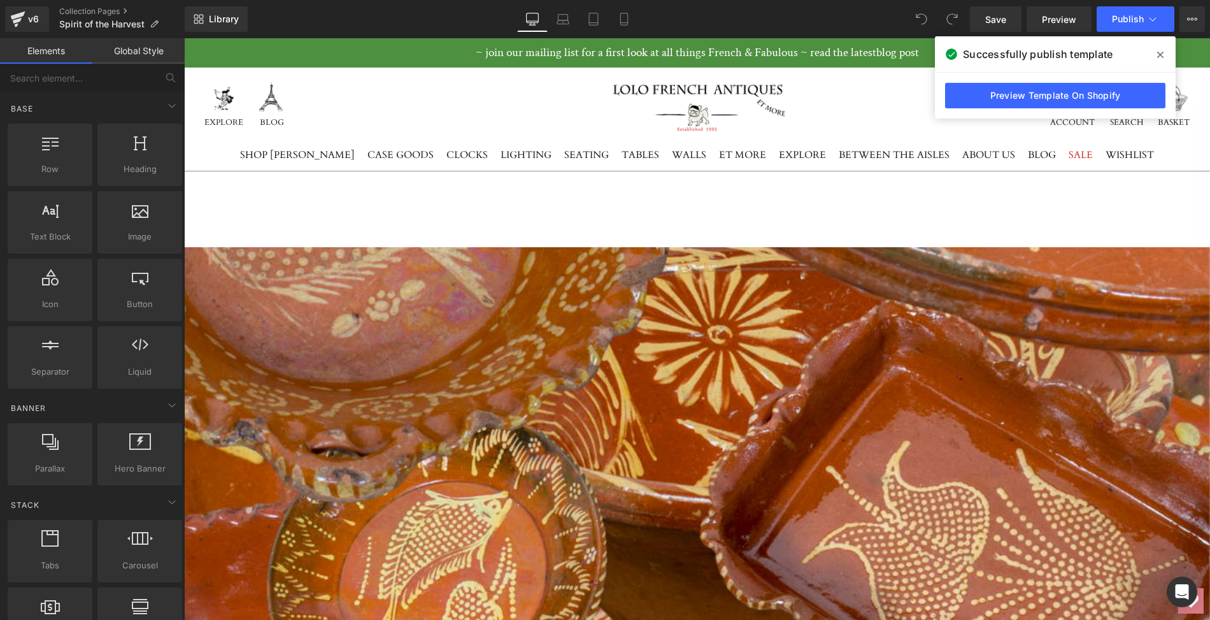
click at [1161, 51] on icon at bounding box center [1160, 55] width 6 height 10
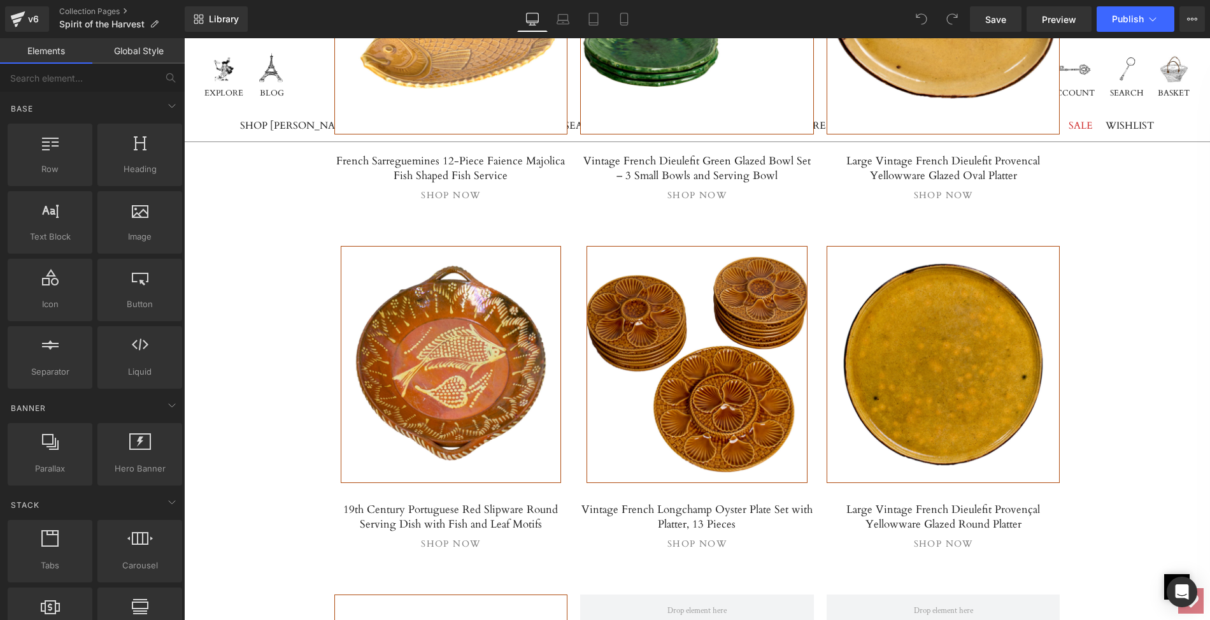
scroll to position [2139, 0]
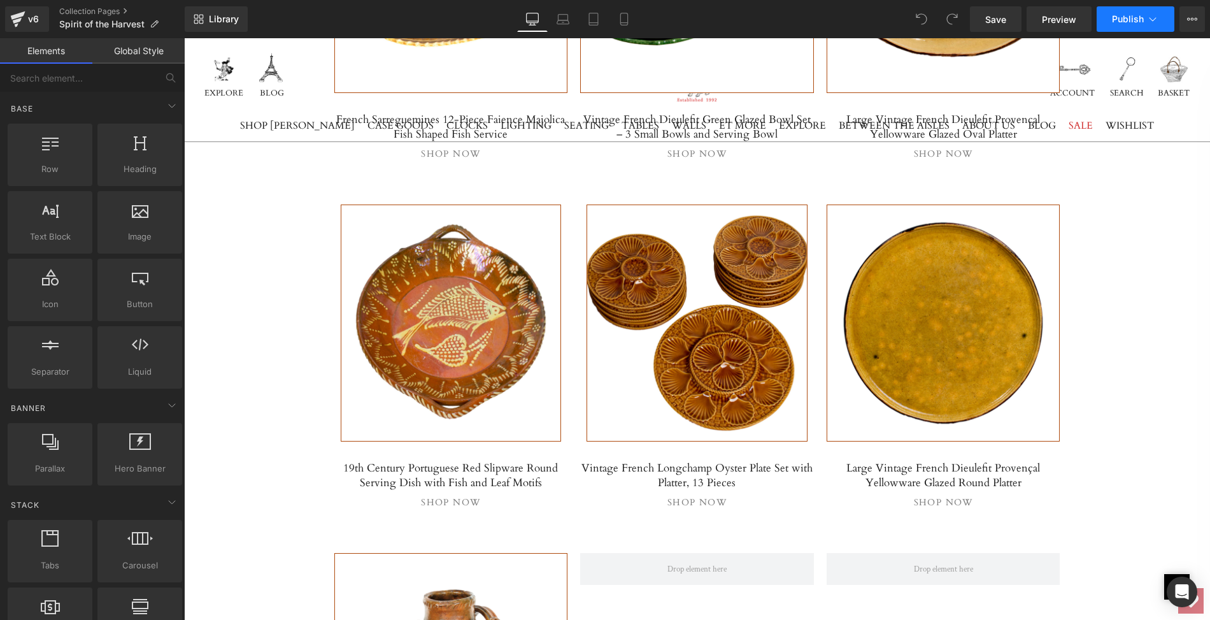
click at [1120, 24] on button "Publish" at bounding box center [1135, 18] width 78 height 25
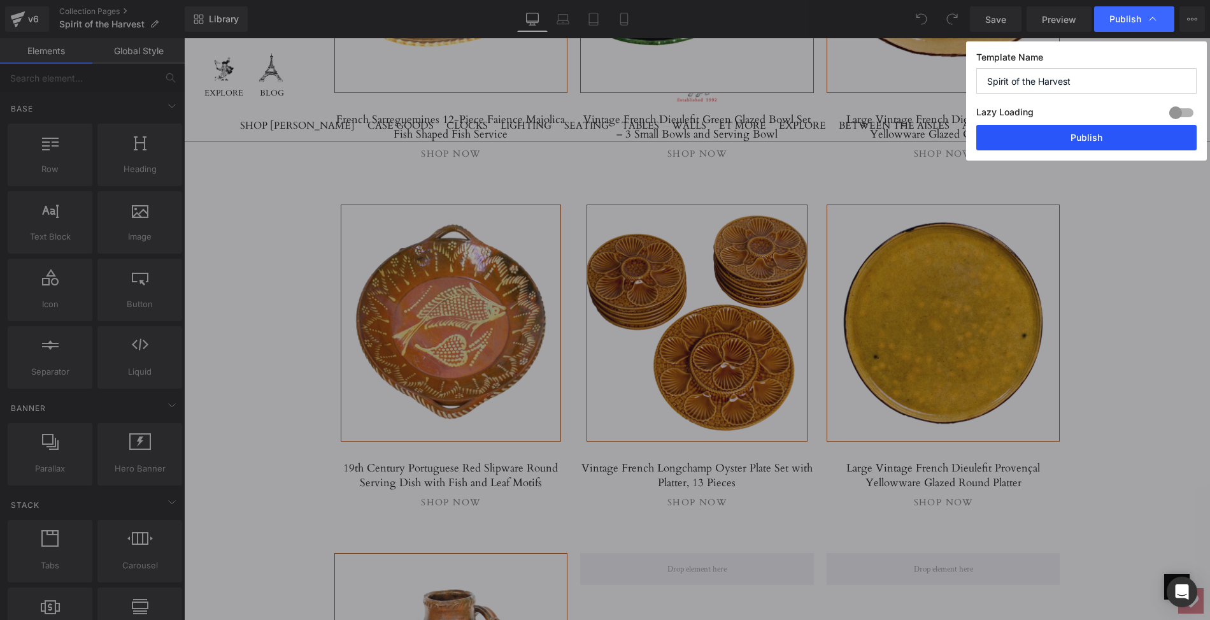
click at [1090, 135] on button "Publish" at bounding box center [1086, 137] width 220 height 25
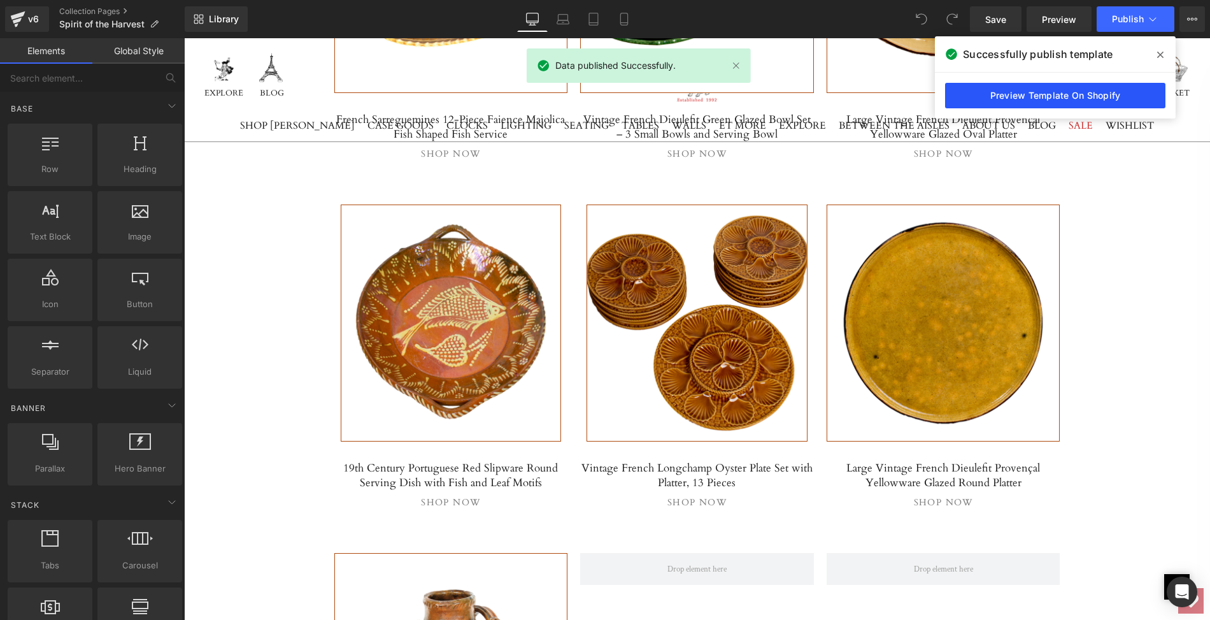
click at [1064, 97] on link "Preview Template On Shopify" at bounding box center [1055, 95] width 220 height 25
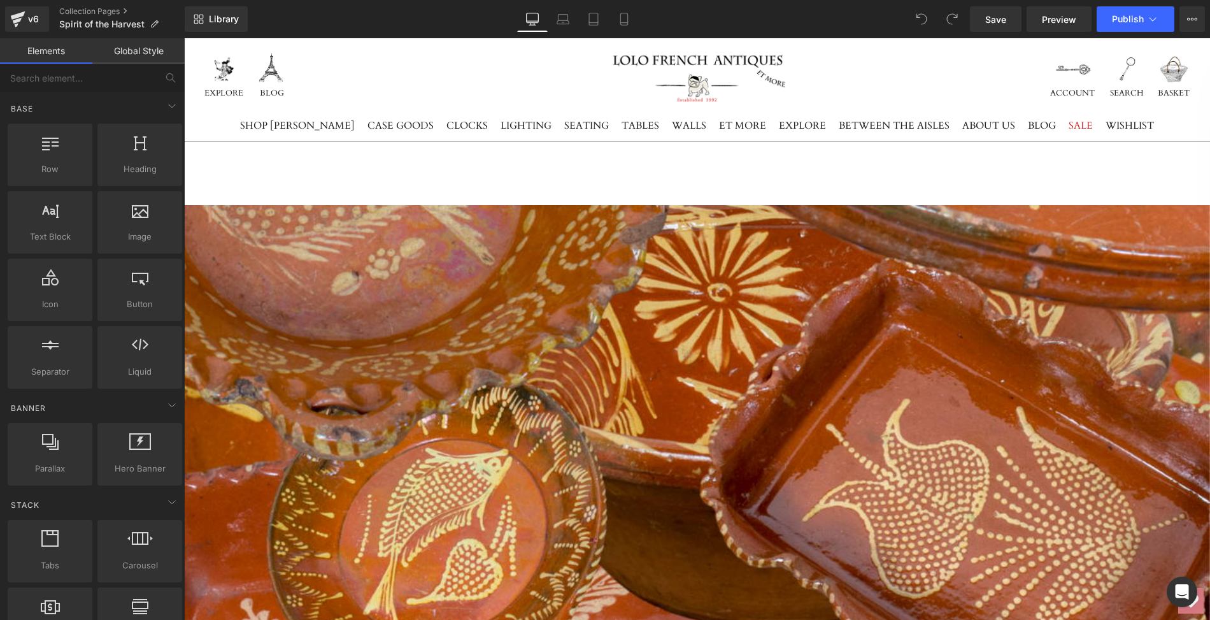
scroll to position [0, 0]
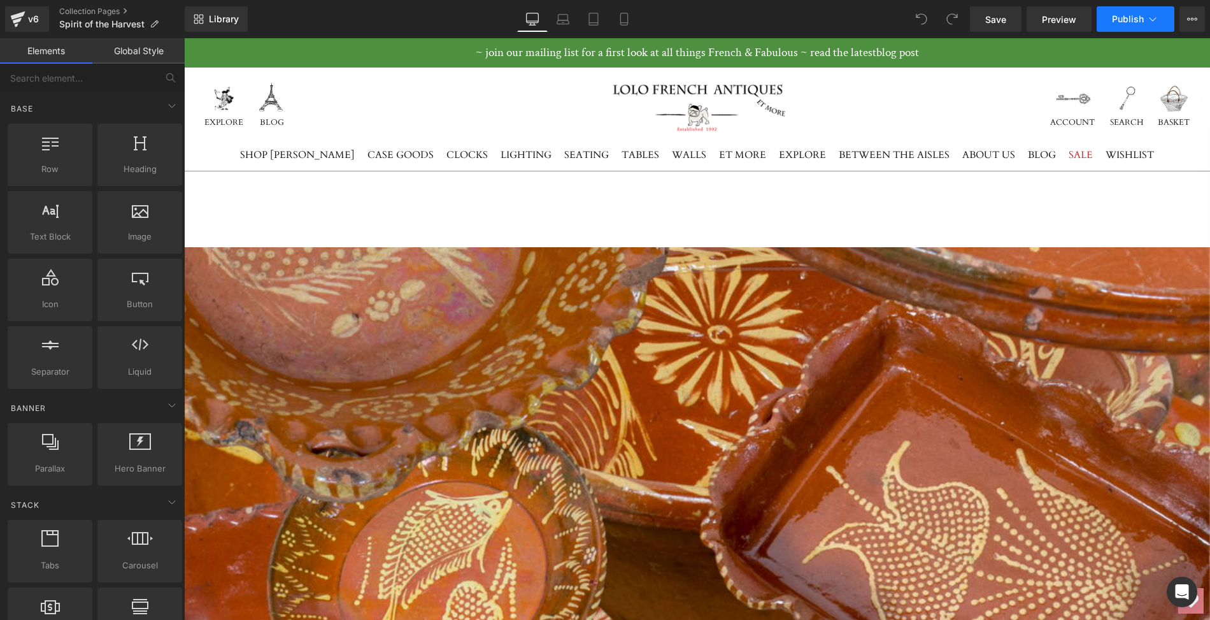
click at [1121, 18] on span "Publish" at bounding box center [1128, 19] width 32 height 10
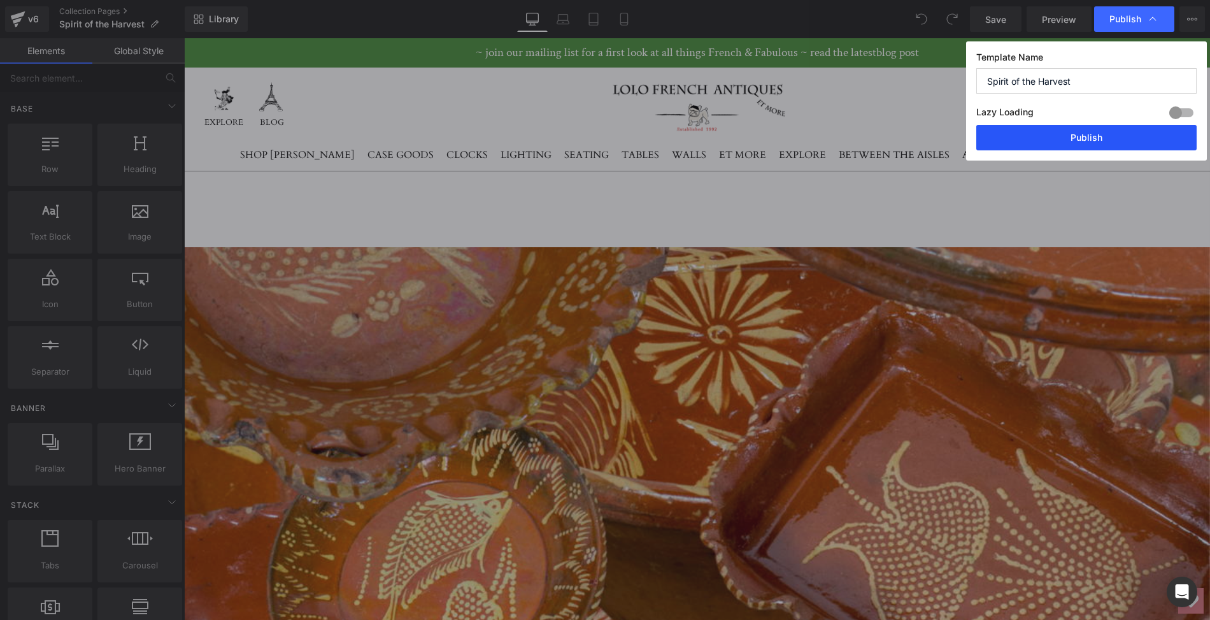
click at [1090, 141] on button "Publish" at bounding box center [1086, 137] width 220 height 25
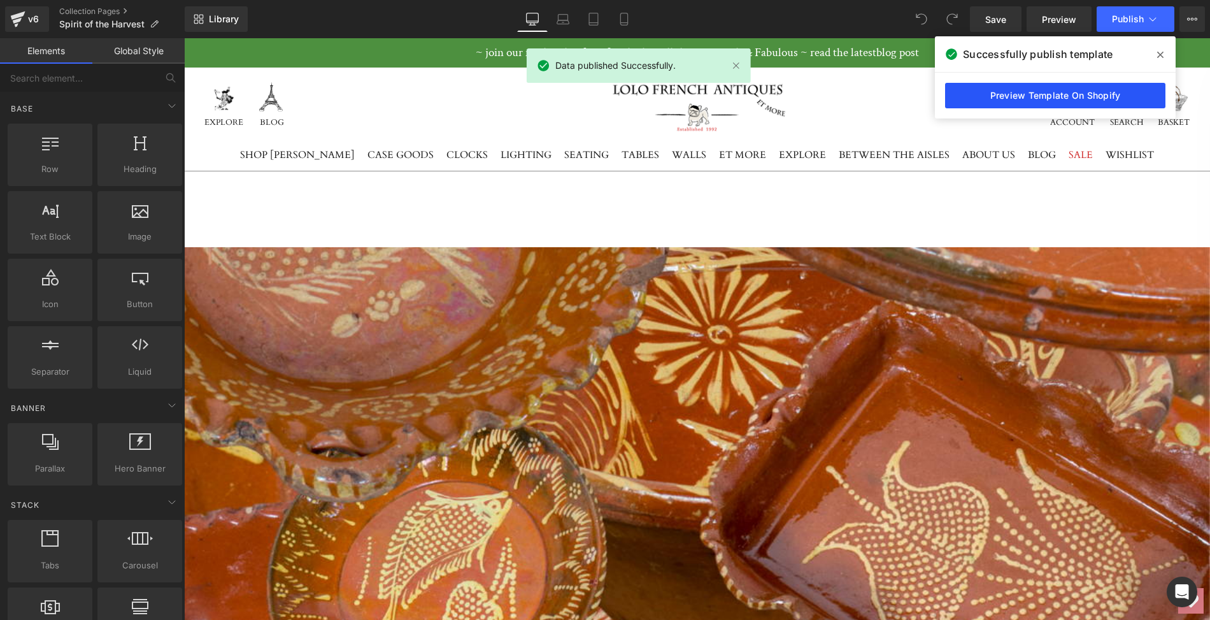
click at [1027, 97] on link "Preview Template On Shopify" at bounding box center [1055, 95] width 220 height 25
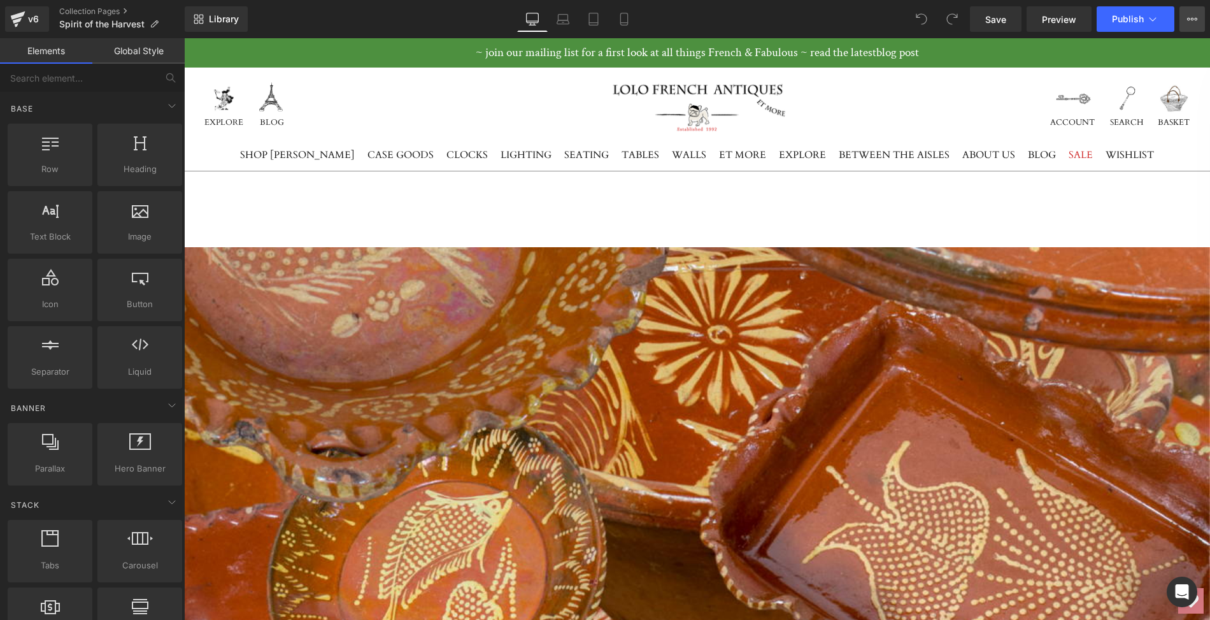
click at [1196, 19] on icon at bounding box center [1192, 19] width 10 height 10
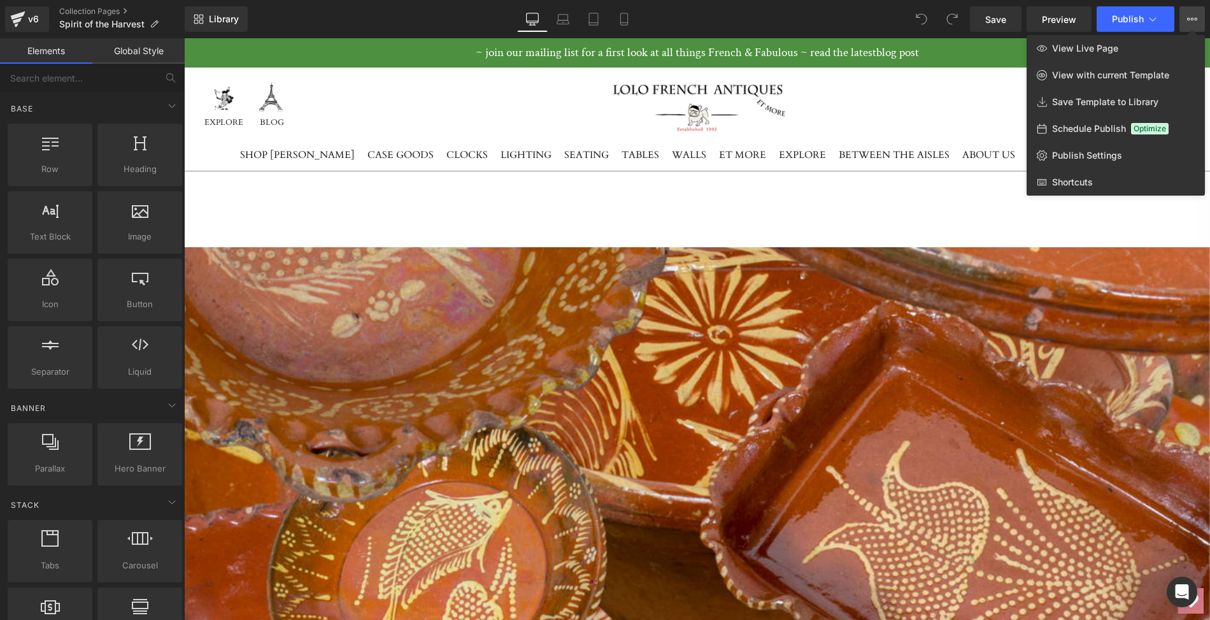
click at [1130, 305] on div at bounding box center [697, 328] width 1026 height 581
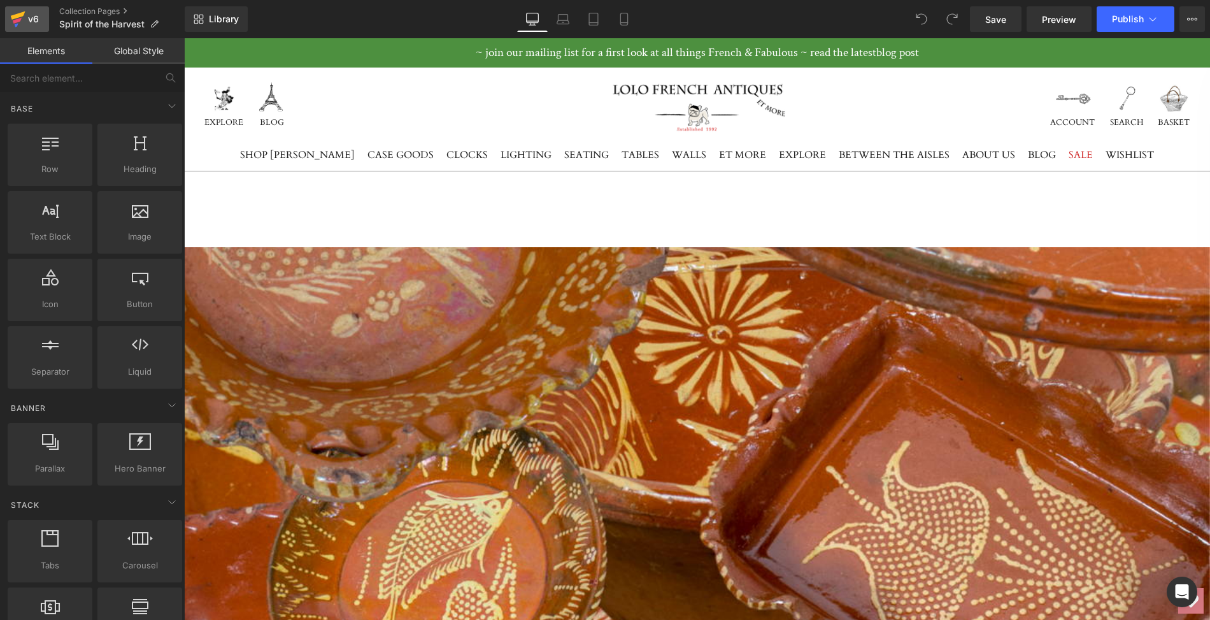
click at [17, 17] on icon at bounding box center [18, 15] width 15 height 8
click at [1131, 18] on span "Publish" at bounding box center [1128, 19] width 32 height 10
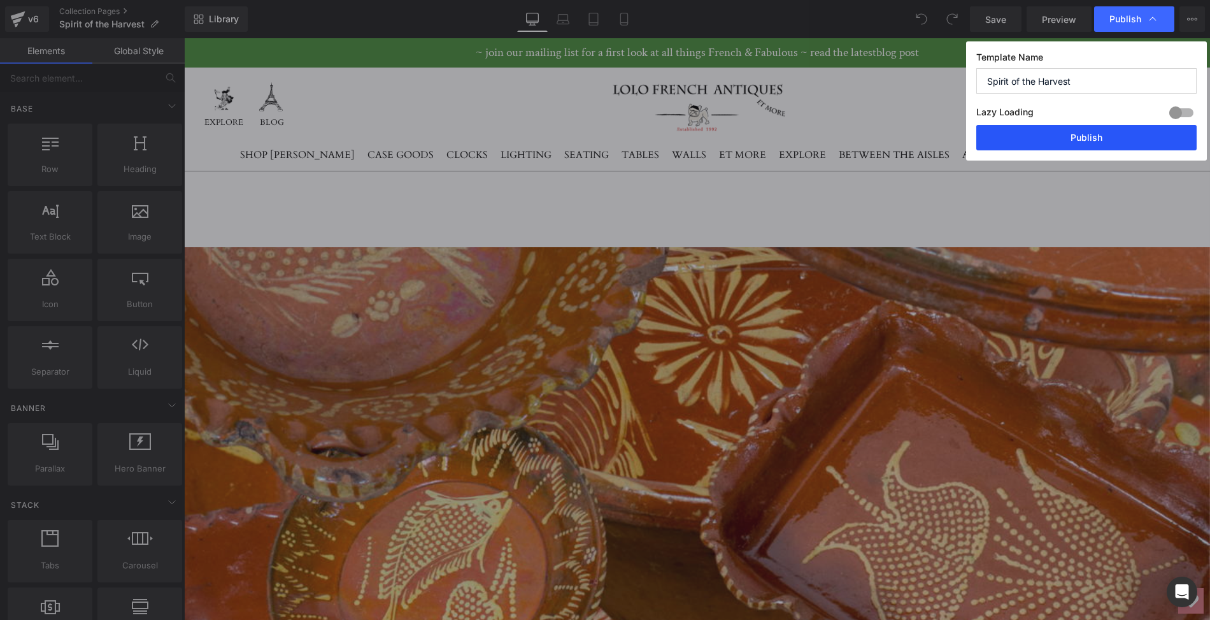
click at [1082, 136] on button "Publish" at bounding box center [1086, 137] width 220 height 25
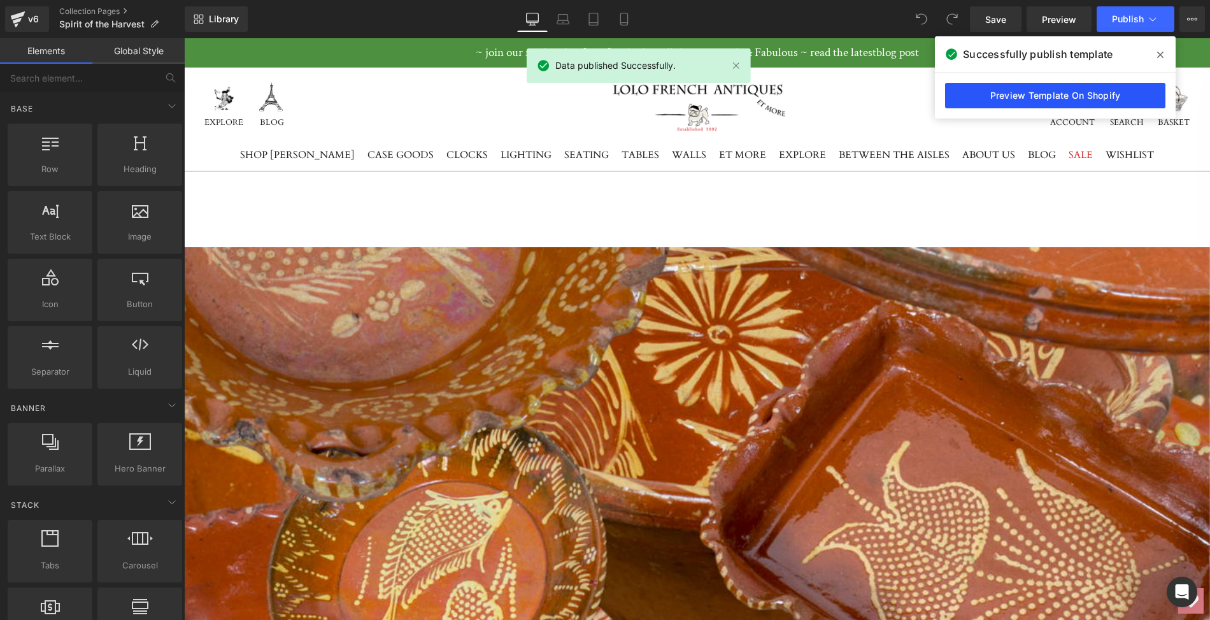
click at [1071, 96] on link "Preview Template On Shopify" at bounding box center [1055, 95] width 220 height 25
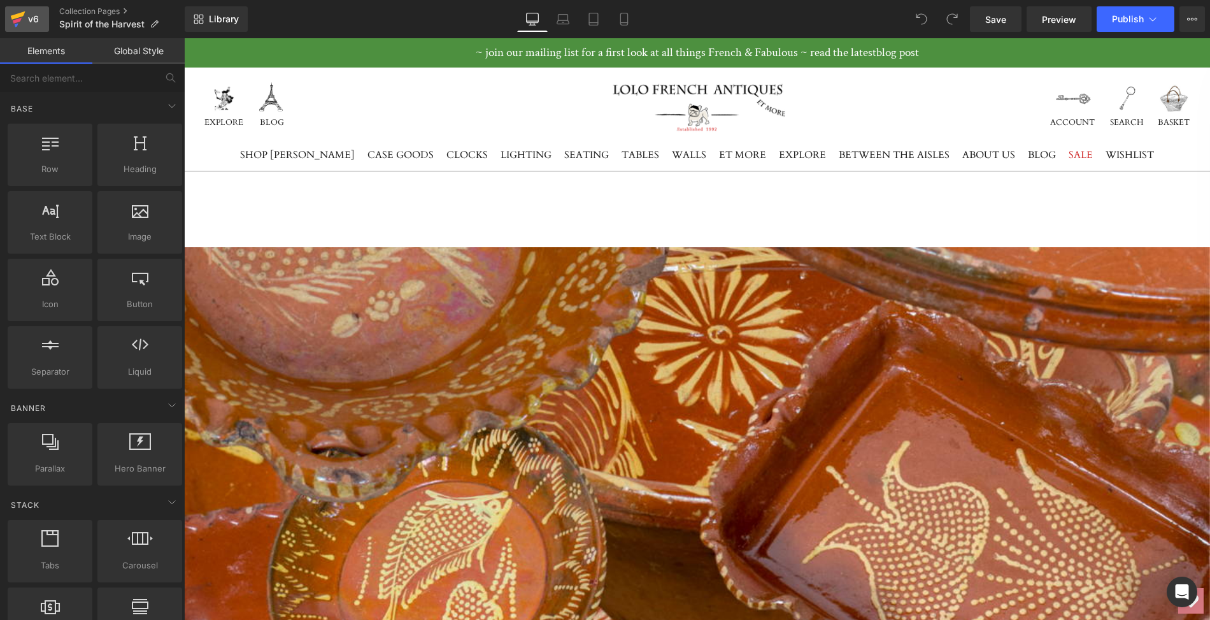
click at [16, 19] on icon at bounding box center [17, 21] width 9 height 6
